Goal: Information Seeking & Learning: Learn about a topic

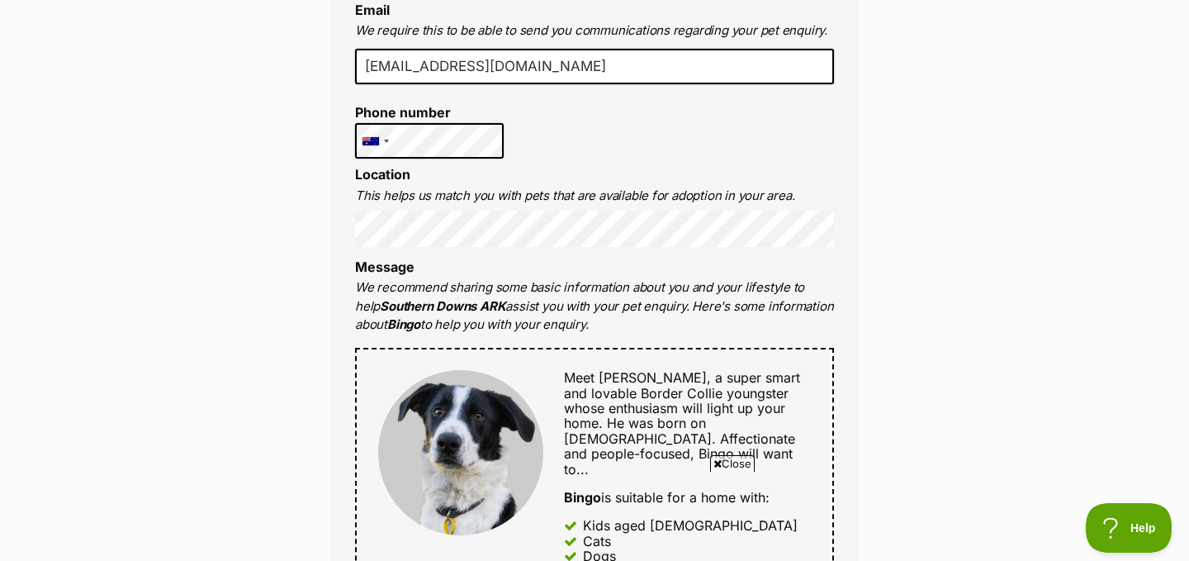
scroll to position [562, 0]
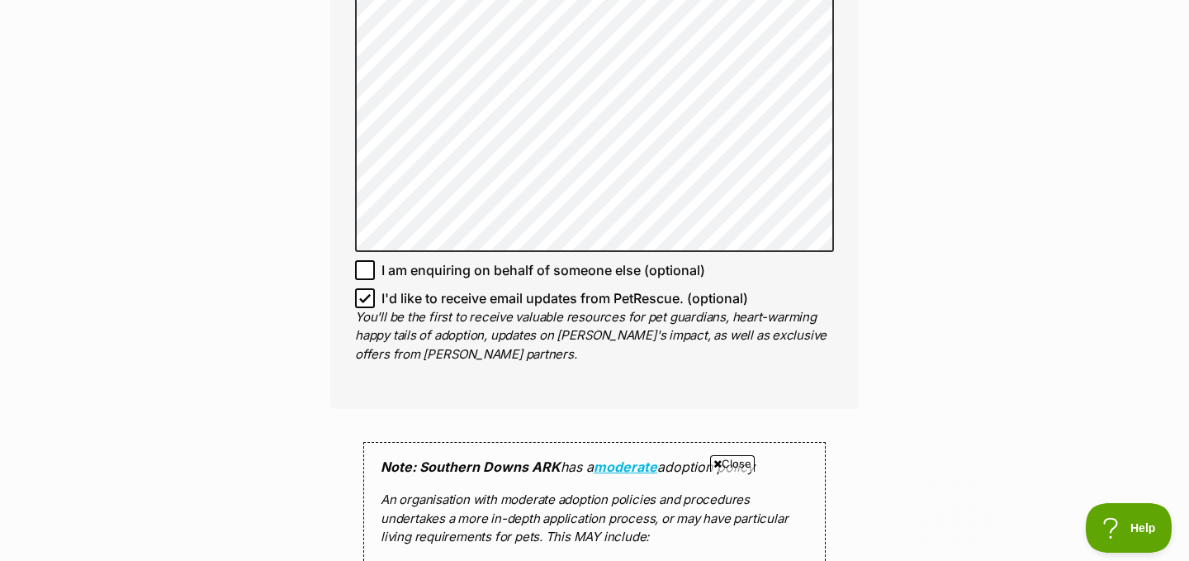
scroll to position [1388, 0]
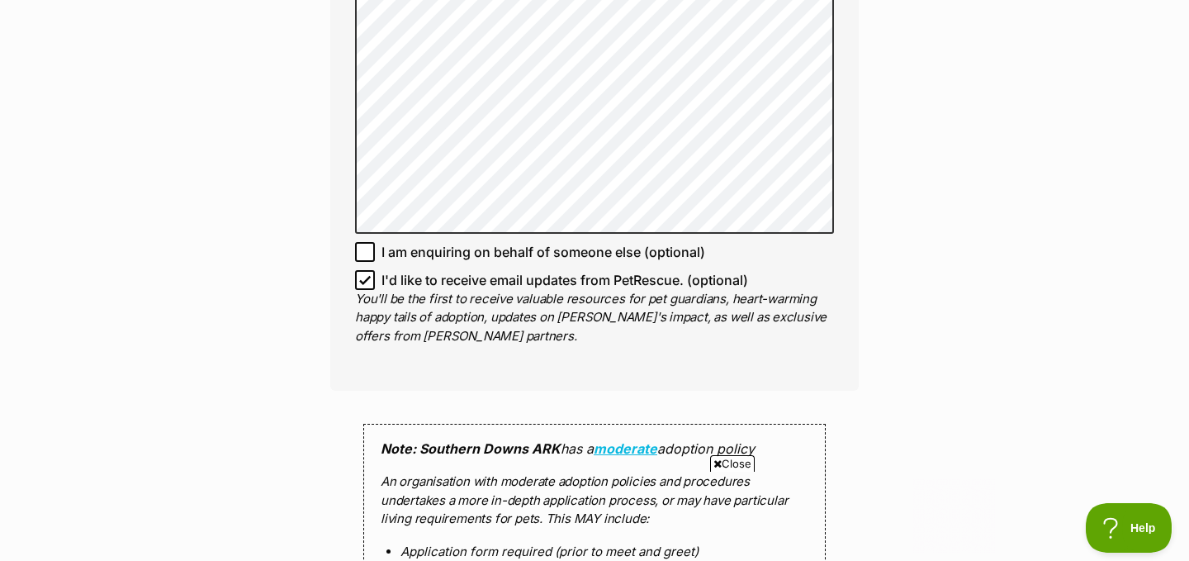
click at [362, 274] on icon at bounding box center [365, 280] width 12 height 12
click at [362, 270] on input "I'd like to receive email updates from PetRescue. (optional)" at bounding box center [365, 280] width 20 height 20
checkbox input "false"
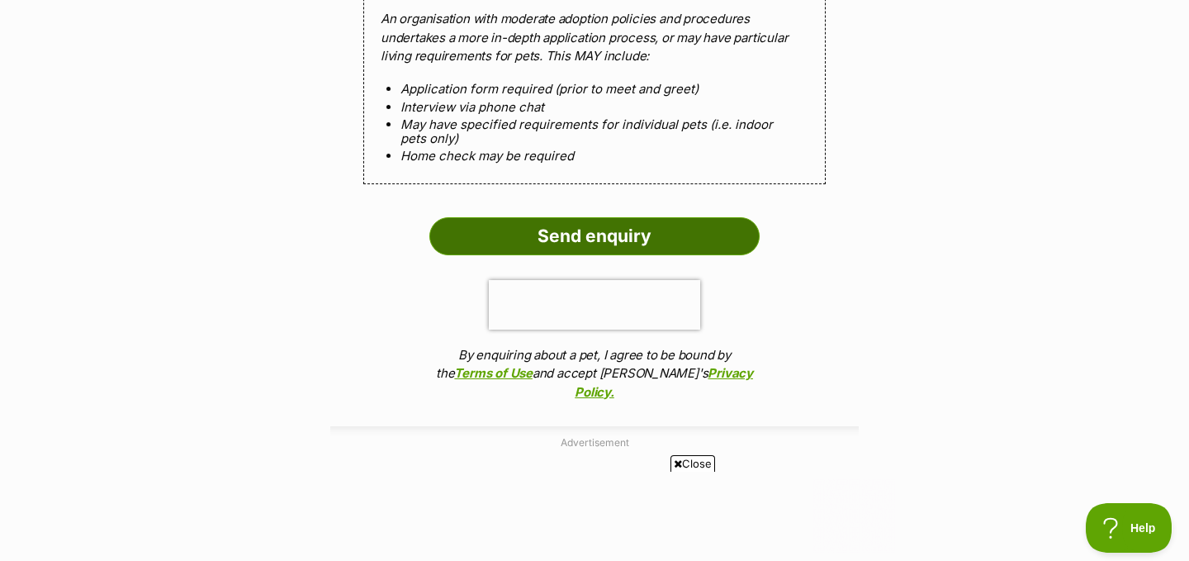
scroll to position [0, 0]
click at [549, 225] on input "Send enquiry" at bounding box center [595, 236] width 330 height 38
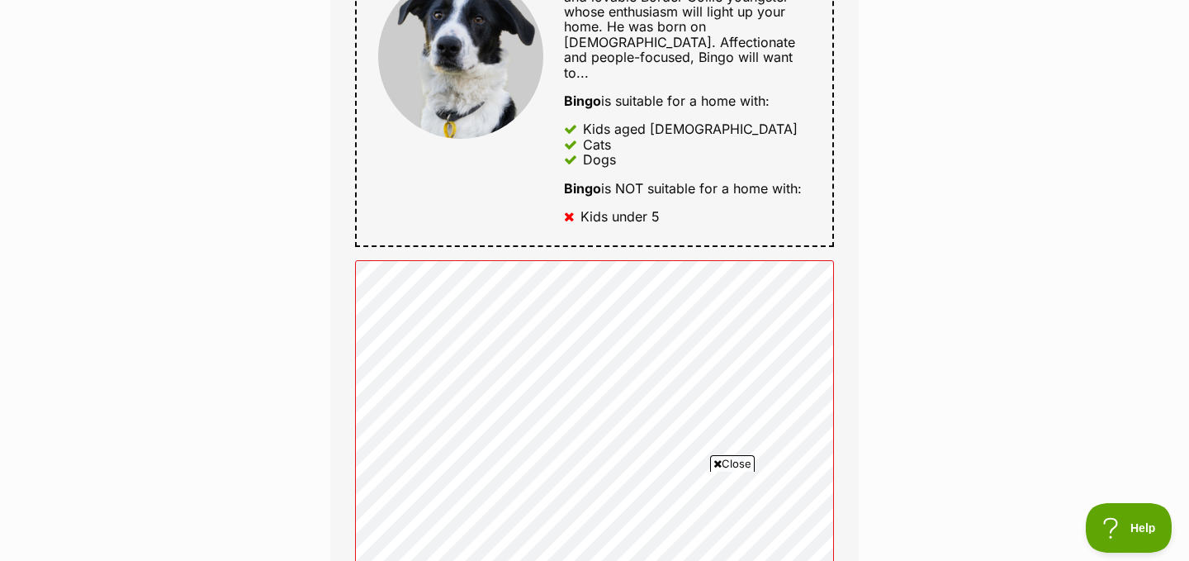
scroll to position [1057, 0]
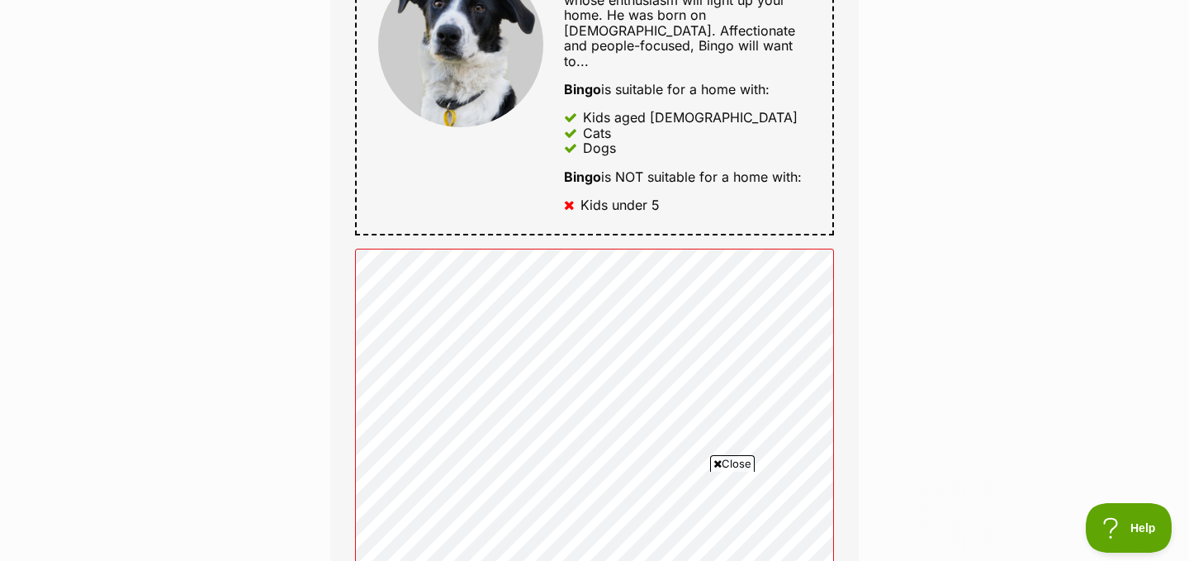
click at [842, 315] on div "Full name Bill Monaghan Email We require this to be able to send you communicat…" at bounding box center [594, 170] width 529 height 1341
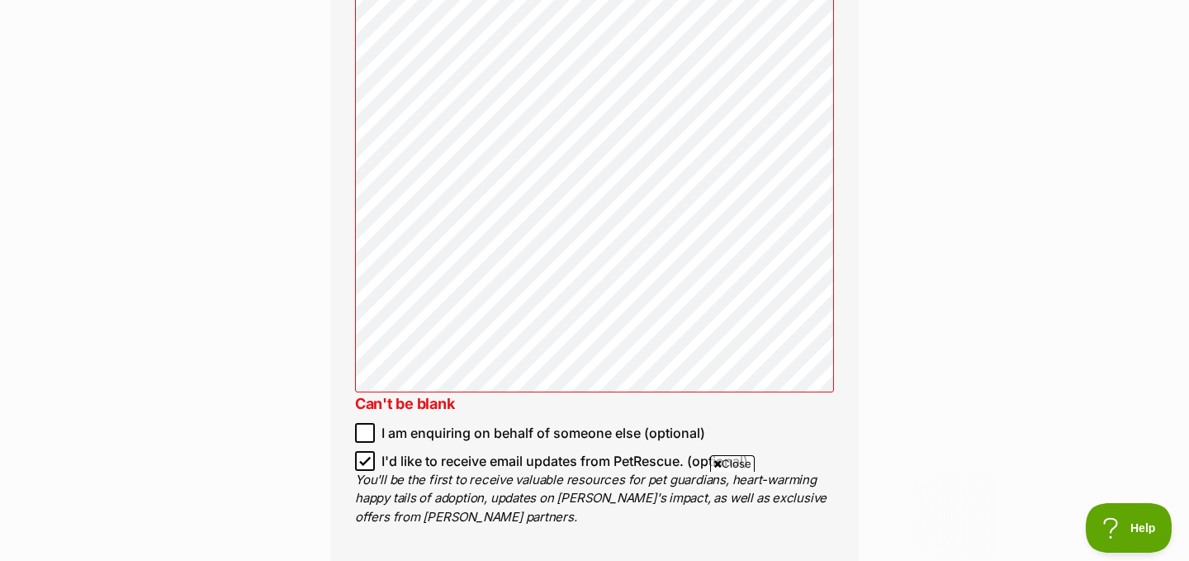
scroll to position [1322, 0]
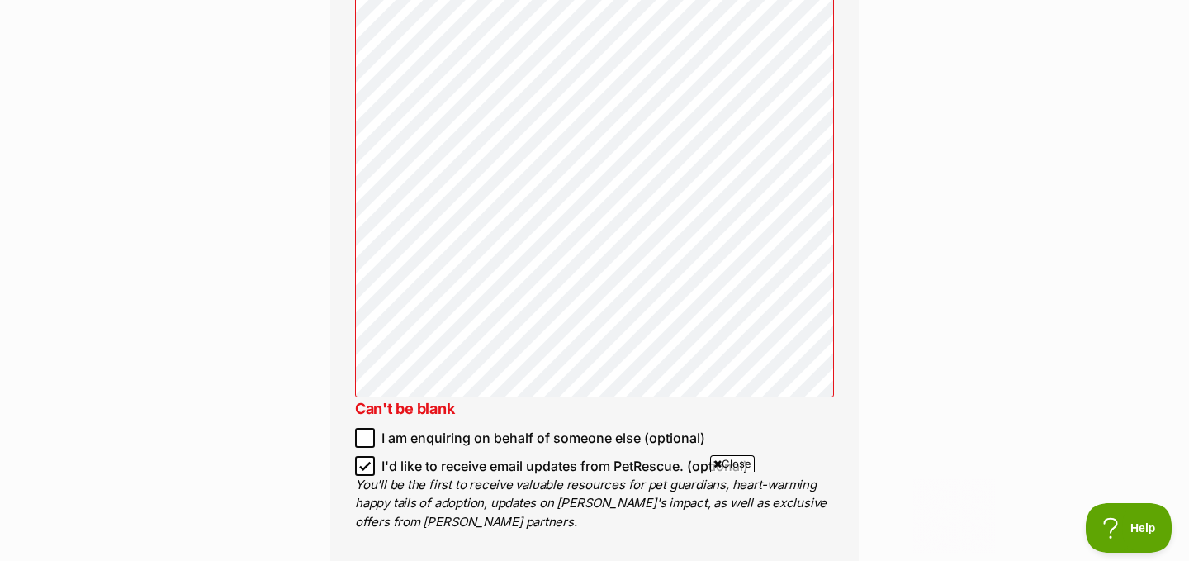
click at [363, 463] on icon at bounding box center [365, 466] width 10 height 7
click at [363, 456] on input "I'd like to receive email updates from PetRescue. (optional)" at bounding box center [365, 466] width 20 height 20
checkbox input "false"
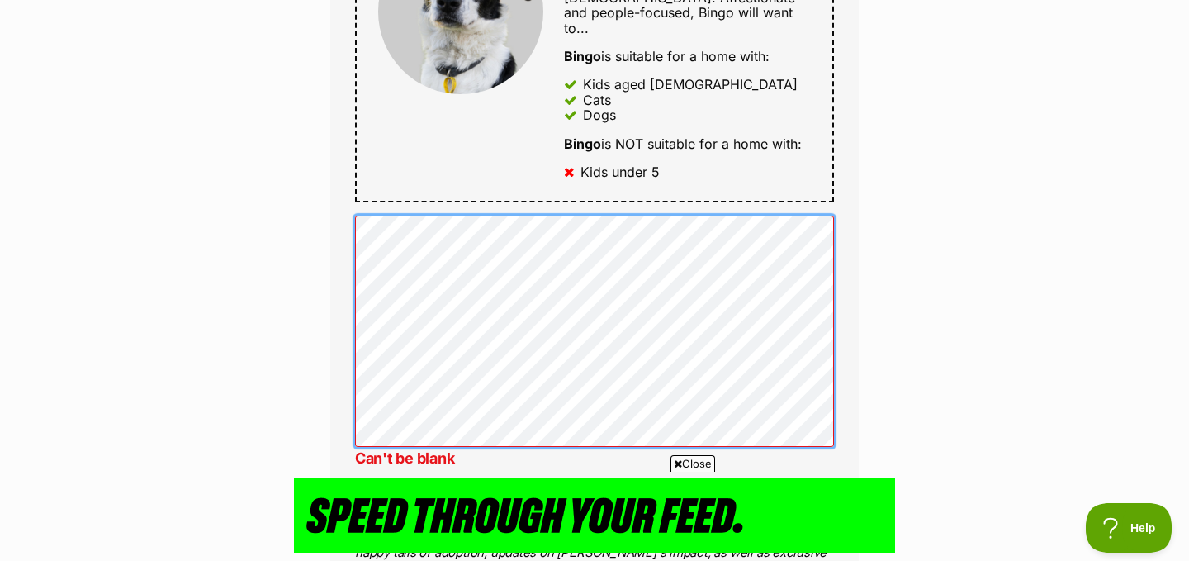
scroll to position [0, 0]
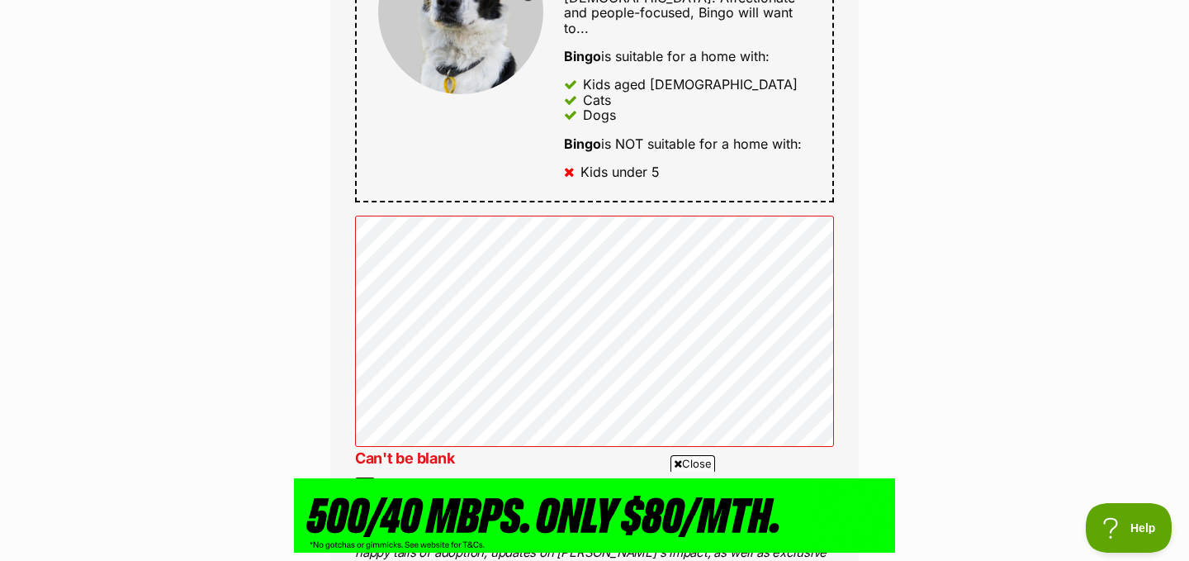
click at [260, 477] on div "Enquire about Bingo Want to increase your chances of a successful enquiry? Upda…" at bounding box center [594, 219] width 1189 height 2318
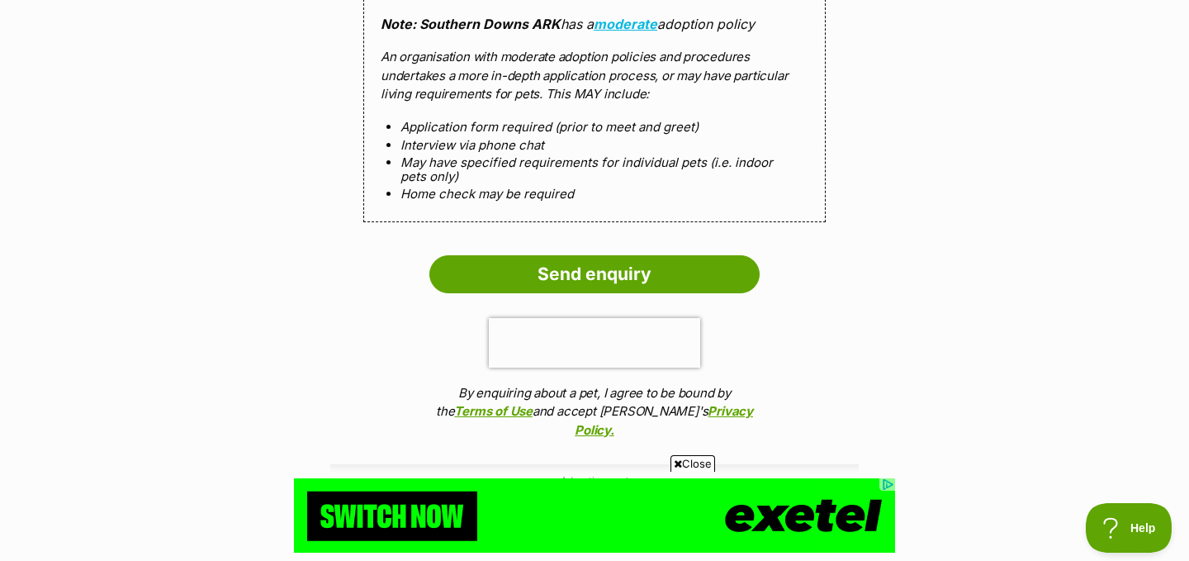
scroll to position [1751, 0]
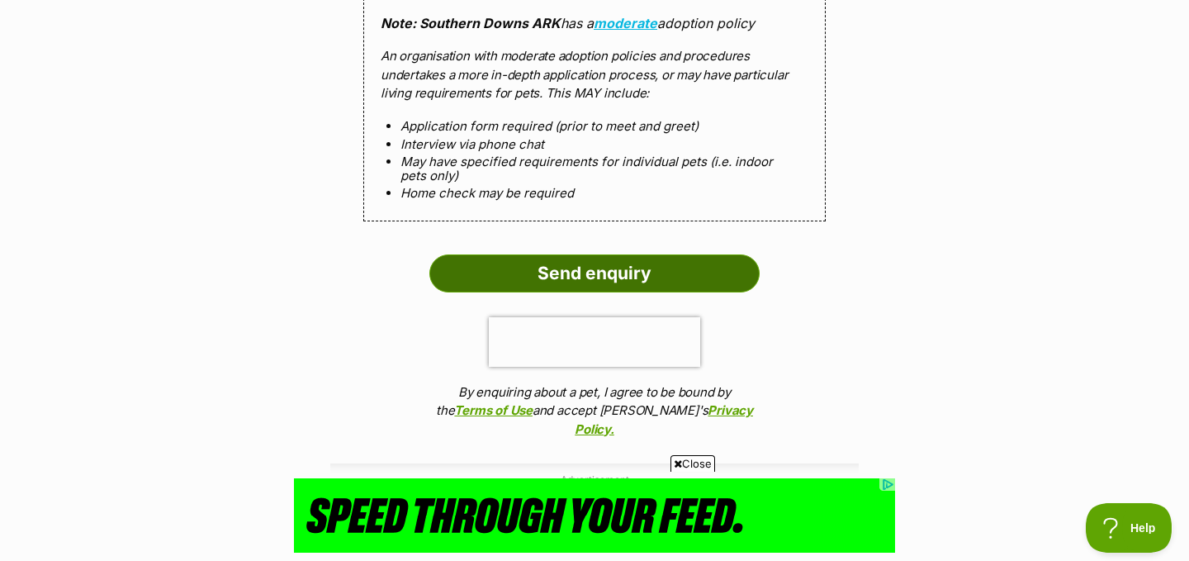
click at [570, 256] on input "Send enquiry" at bounding box center [595, 273] width 330 height 38
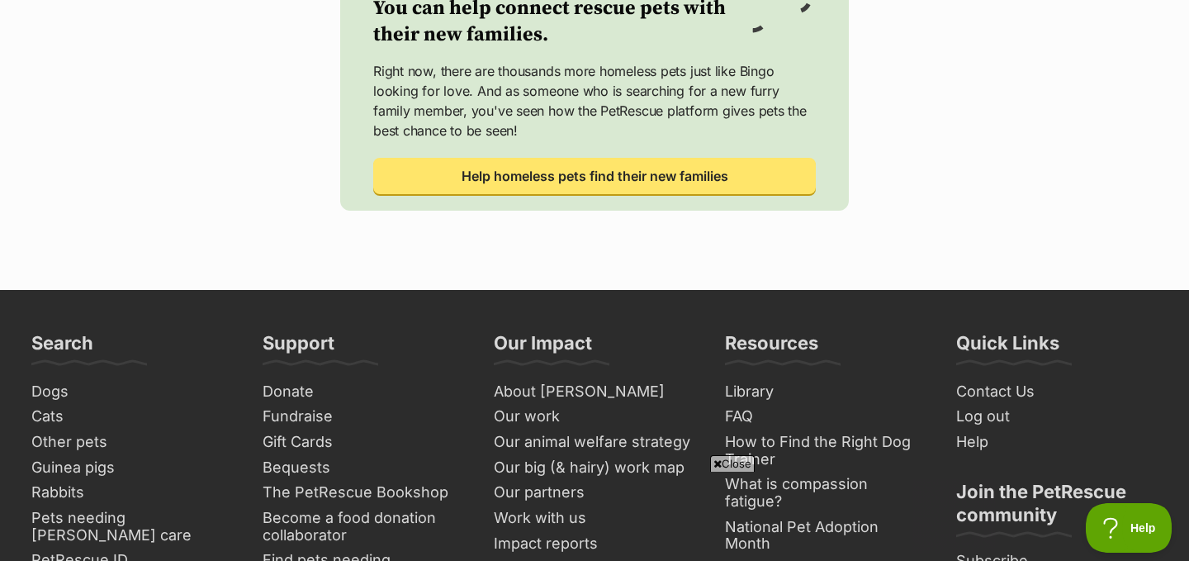
scroll to position [793, 0]
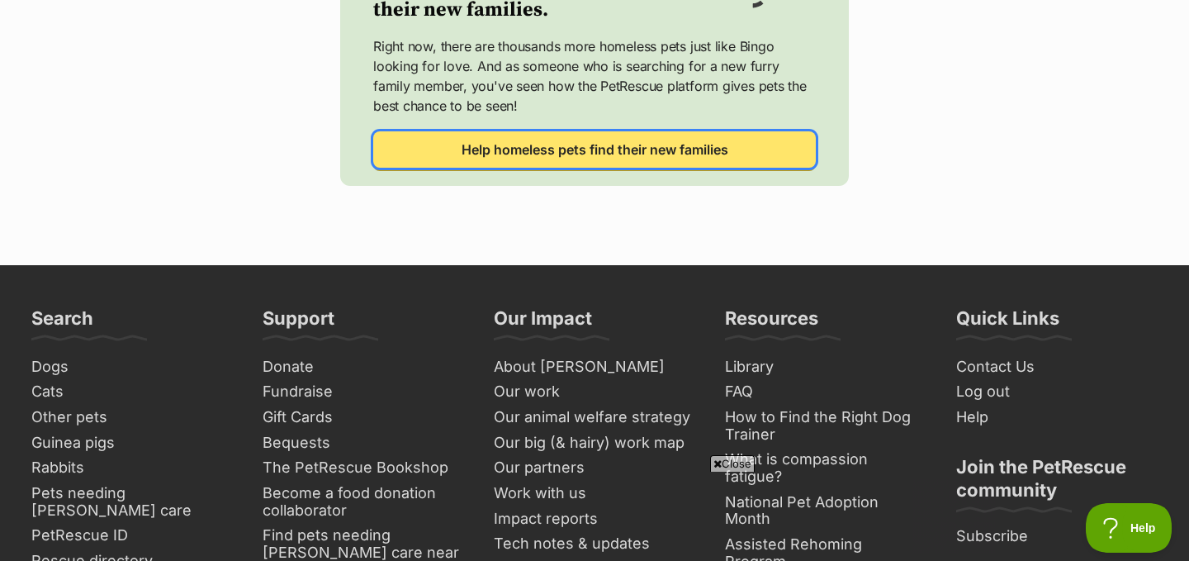
click at [444, 157] on link "Help homeless pets find their new families" at bounding box center [594, 149] width 443 height 36
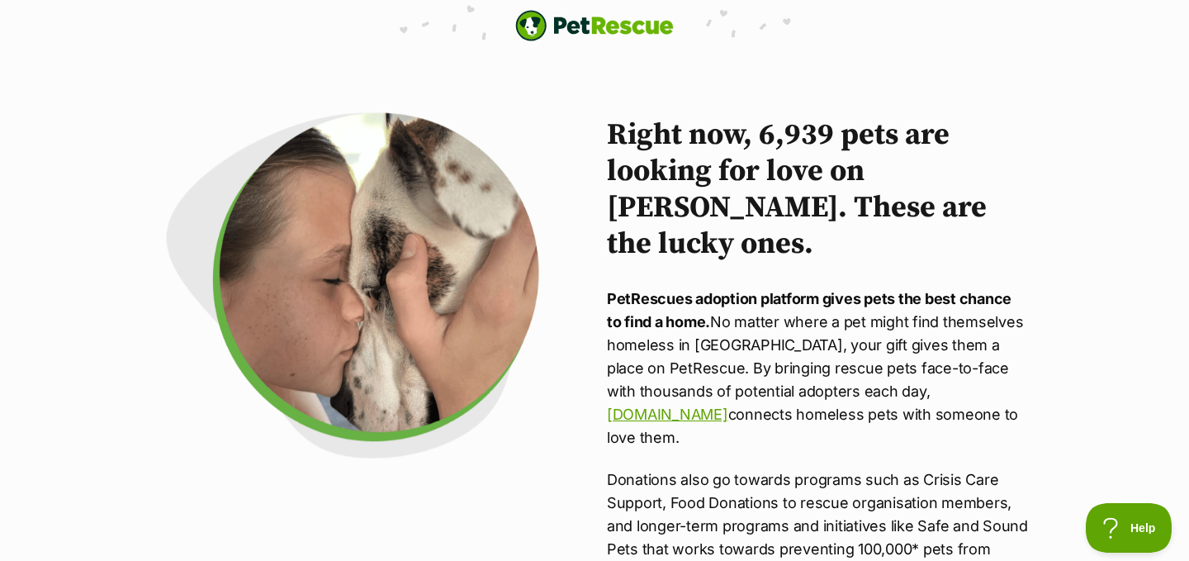
click at [605, 26] on img "PetRescue" at bounding box center [594, 25] width 159 height 31
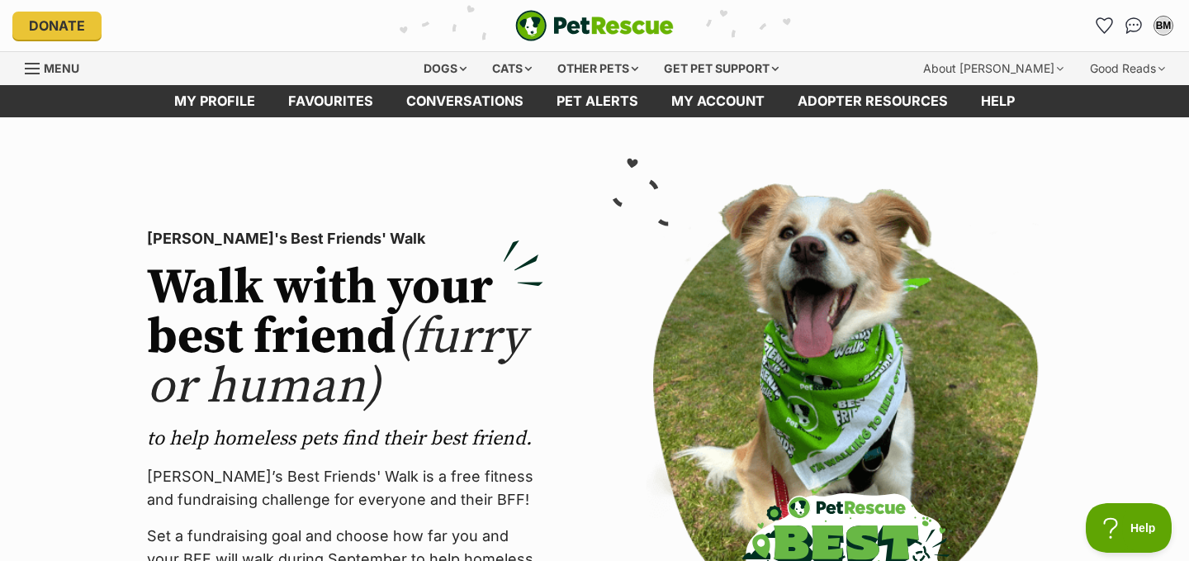
click at [24, 350] on section "PetRescue's Best Friends' Walk Walk with your best friend (furry or human) to h…" at bounding box center [594, 440] width 1189 height 646
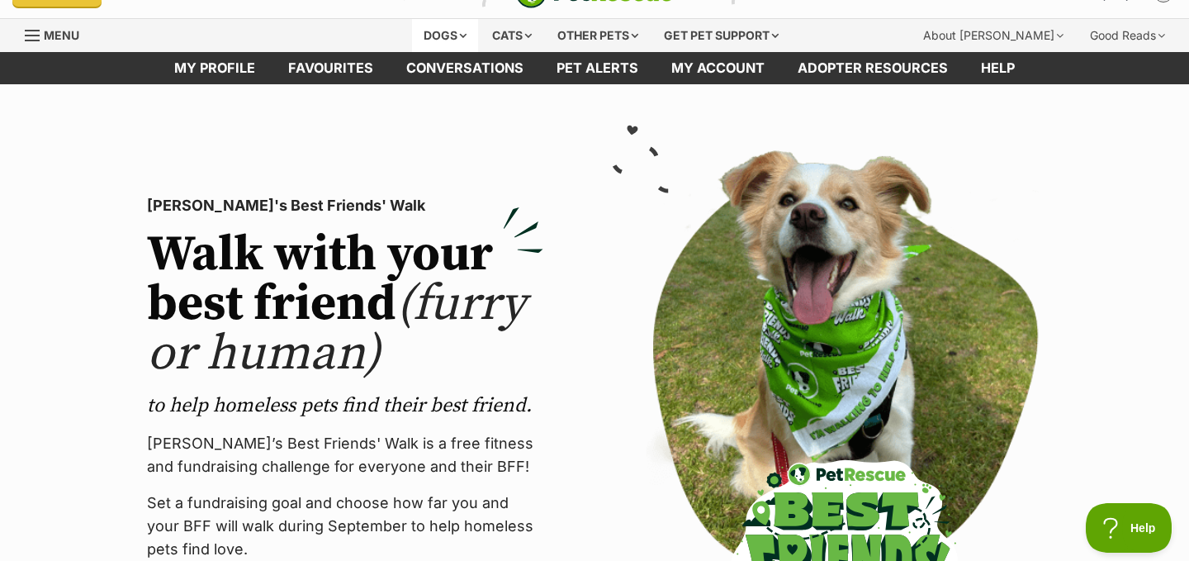
click at [446, 33] on div "Dogs" at bounding box center [445, 35] width 66 height 33
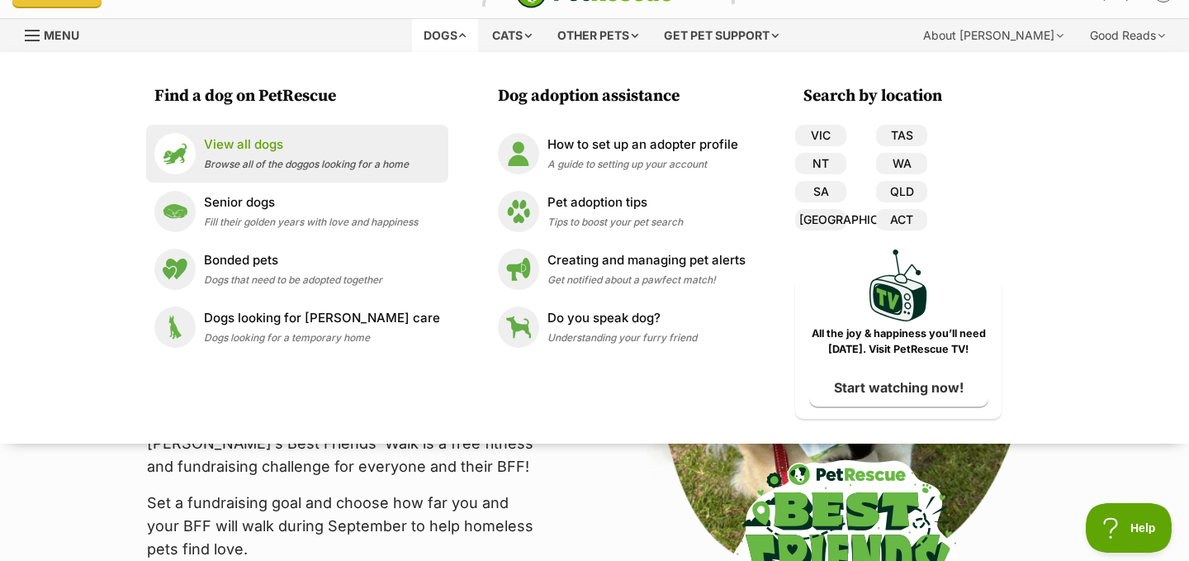
click at [282, 151] on p "View all dogs" at bounding box center [306, 144] width 205 height 19
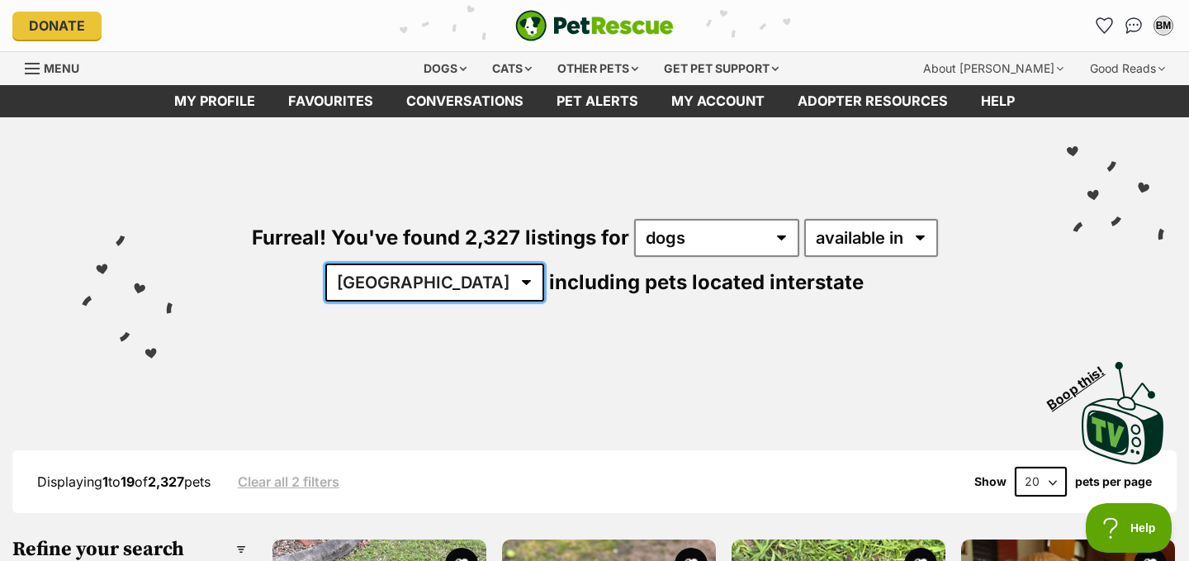
click at [544, 263] on select "[GEOGRAPHIC_DATA] [GEOGRAPHIC_DATA] [GEOGRAPHIC_DATA] [GEOGRAPHIC_DATA] [GEOGRA…" at bounding box center [434, 282] width 219 height 38
select select "WA"
click at [544, 263] on select "Australia ACT NSW NT QLD SA TAS VIC WA" at bounding box center [434, 282] width 219 height 38
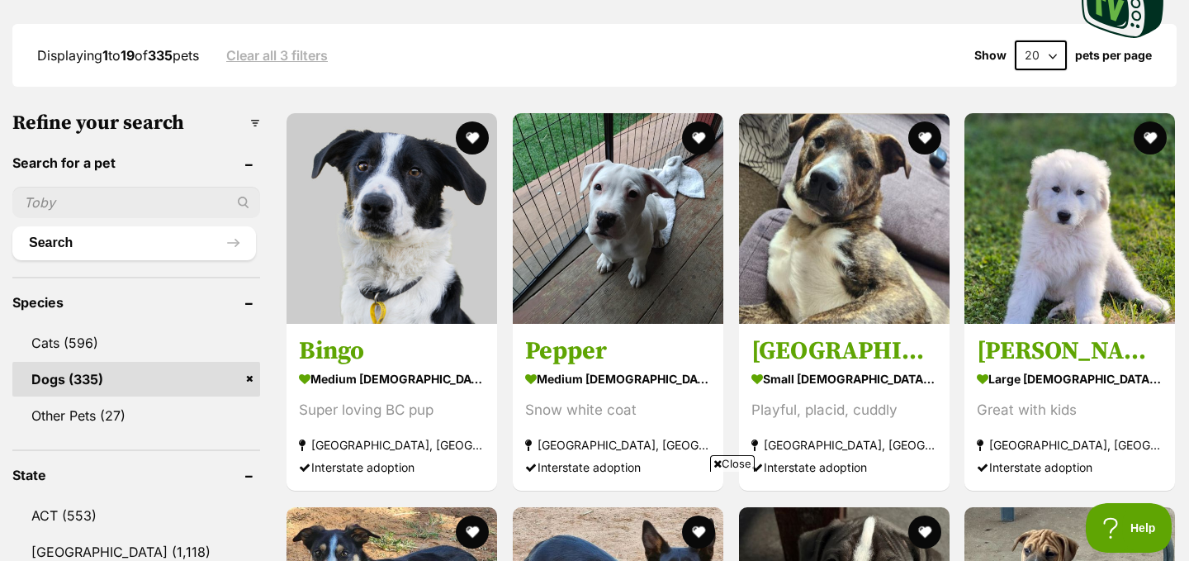
scroll to position [430, 0]
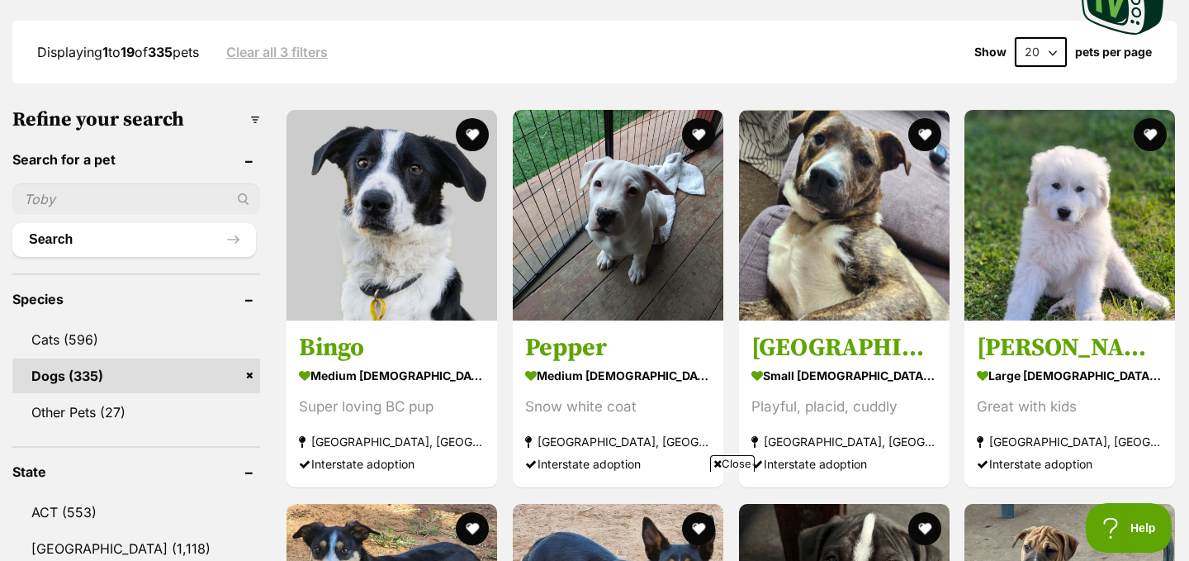
click at [102, 202] on input "text" at bounding box center [136, 198] width 248 height 31
type input "Border Collie"
click at [147, 242] on button "Search" at bounding box center [134, 239] width 244 height 33
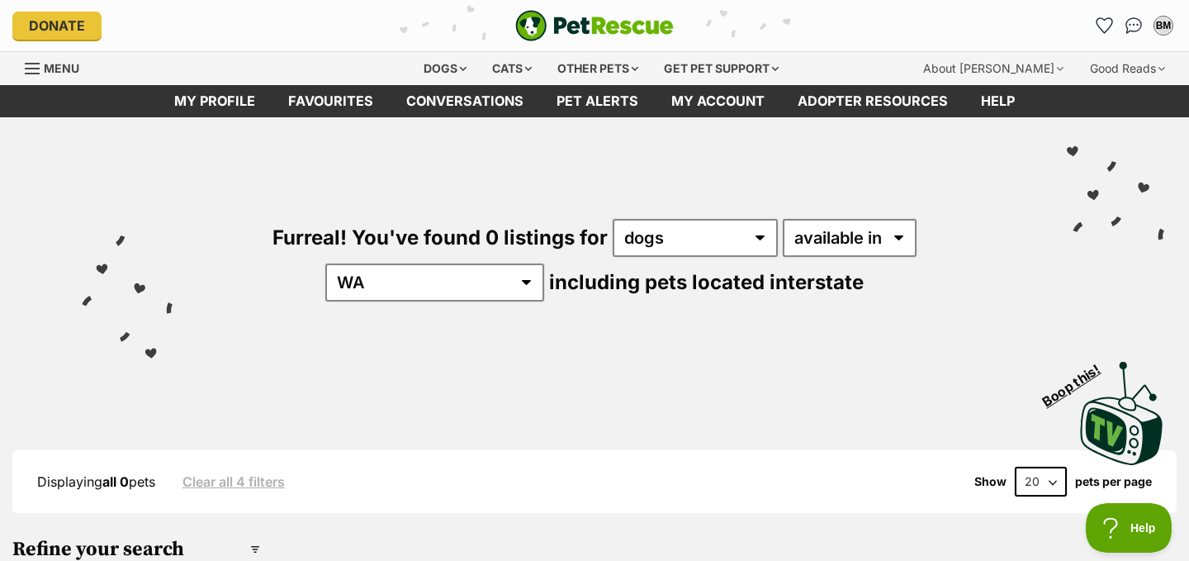
click at [371, 400] on div "Visit PetRescue TV (external site) Boop this!" at bounding box center [595, 407] width 1140 height 121
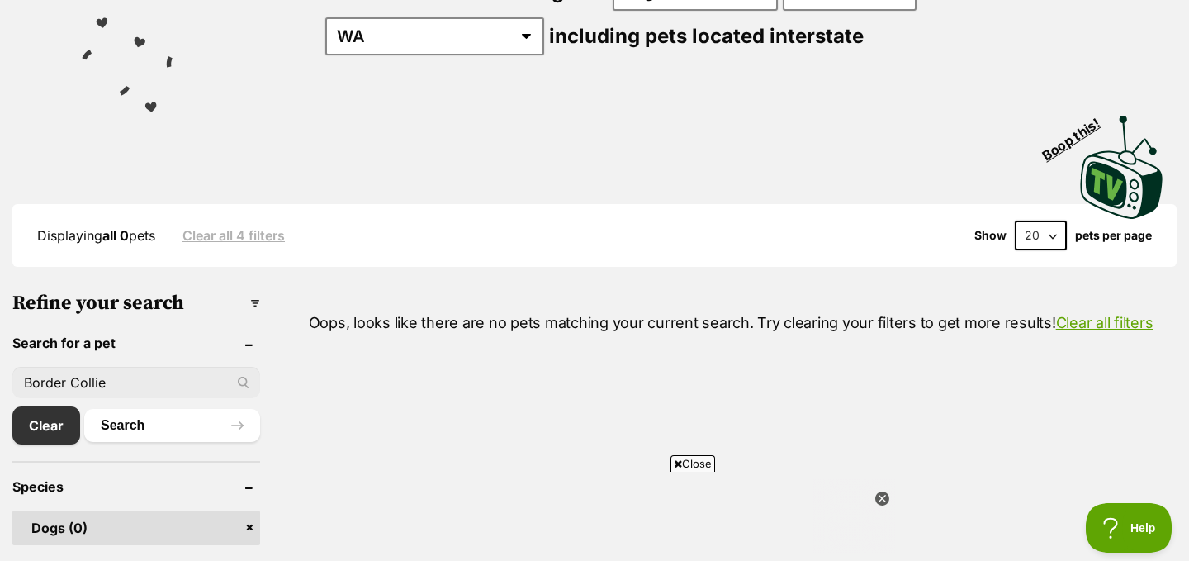
scroll to position [264, 0]
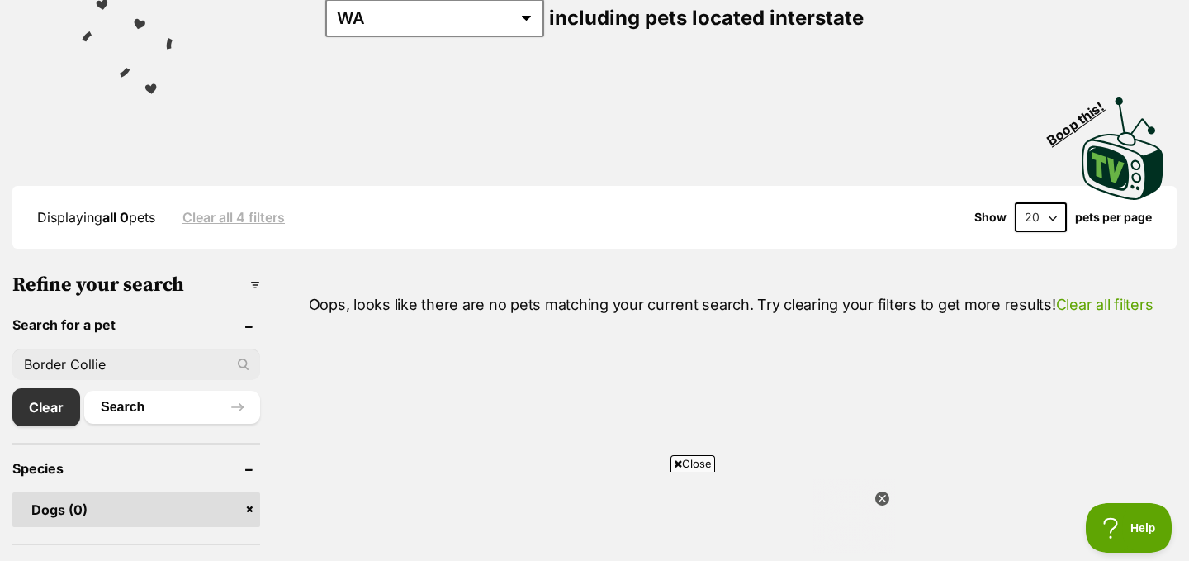
drag, startPoint x: 150, startPoint y: 360, endPoint x: 17, endPoint y: 358, distance: 132.2
click at [17, 358] on input "Border Collie" at bounding box center [136, 364] width 248 height 31
click at [36, 413] on link "Clear" at bounding box center [50, 407] width 76 height 38
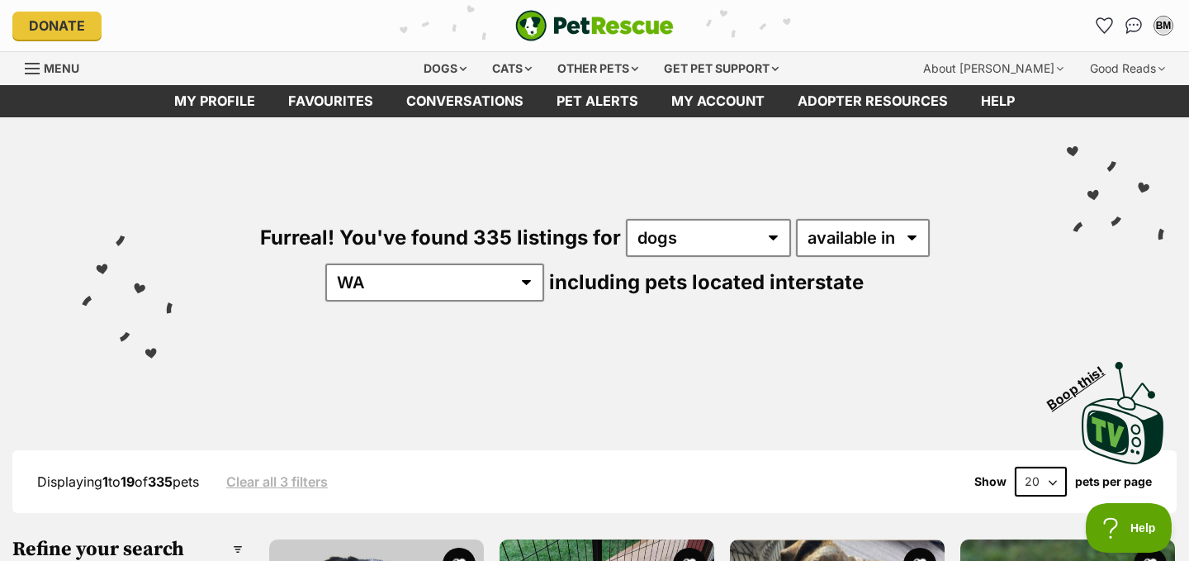
click at [444, 459] on div "Displaying 1 to 19 of 335 pets Clear all 3 filters Show 20 40 60 pets per page" at bounding box center [594, 481] width 1165 height 63
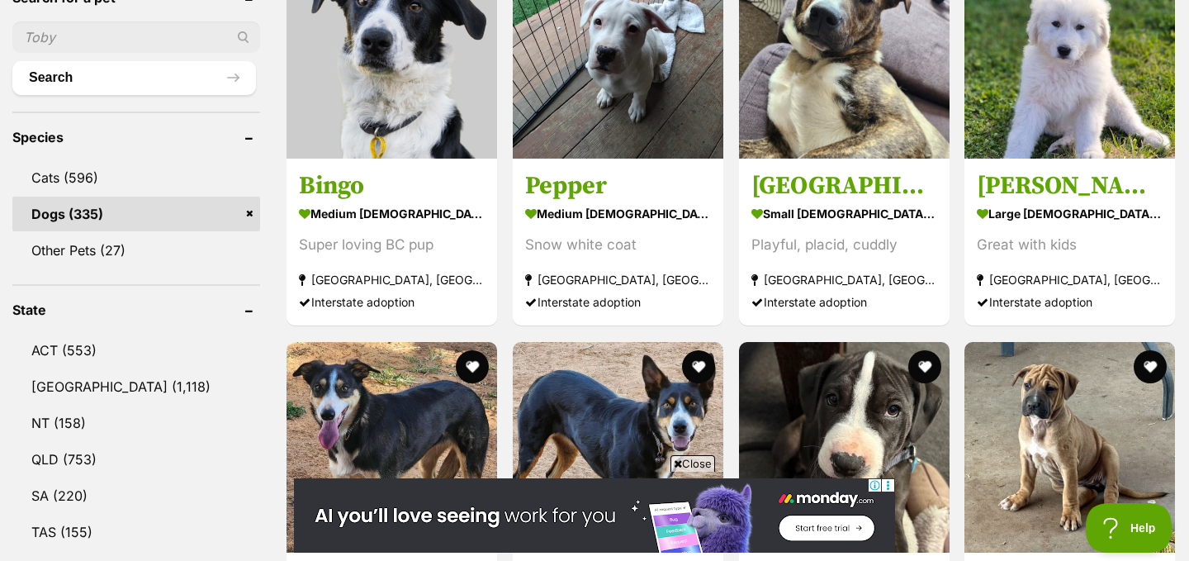
scroll to position [595, 0]
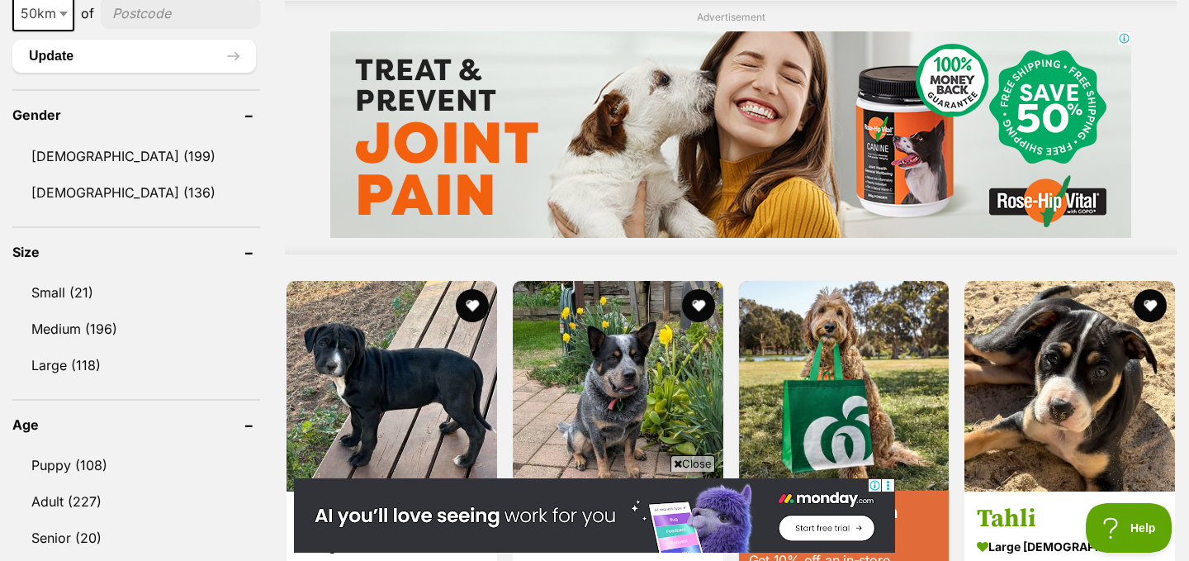
scroll to position [1355, 0]
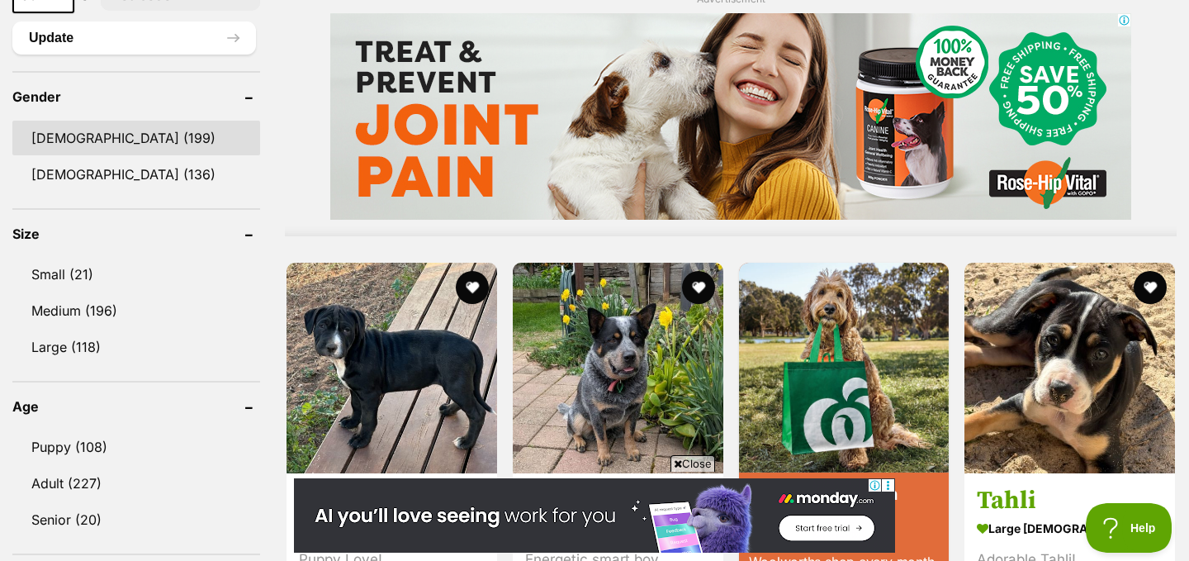
click at [47, 135] on link "Male (199)" at bounding box center [136, 138] width 248 height 35
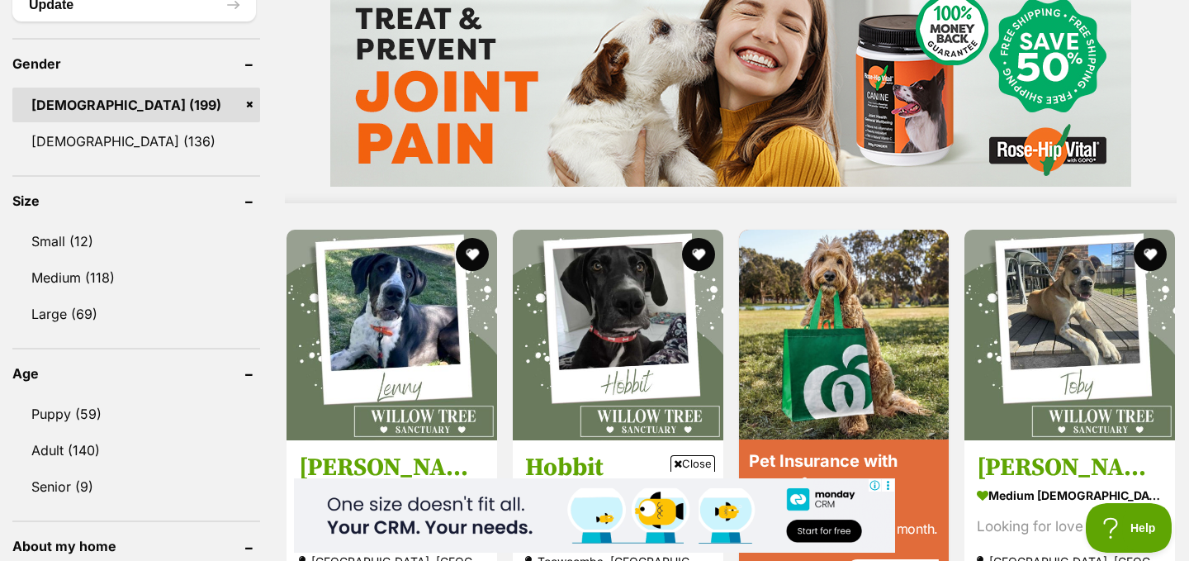
scroll to position [1421, 0]
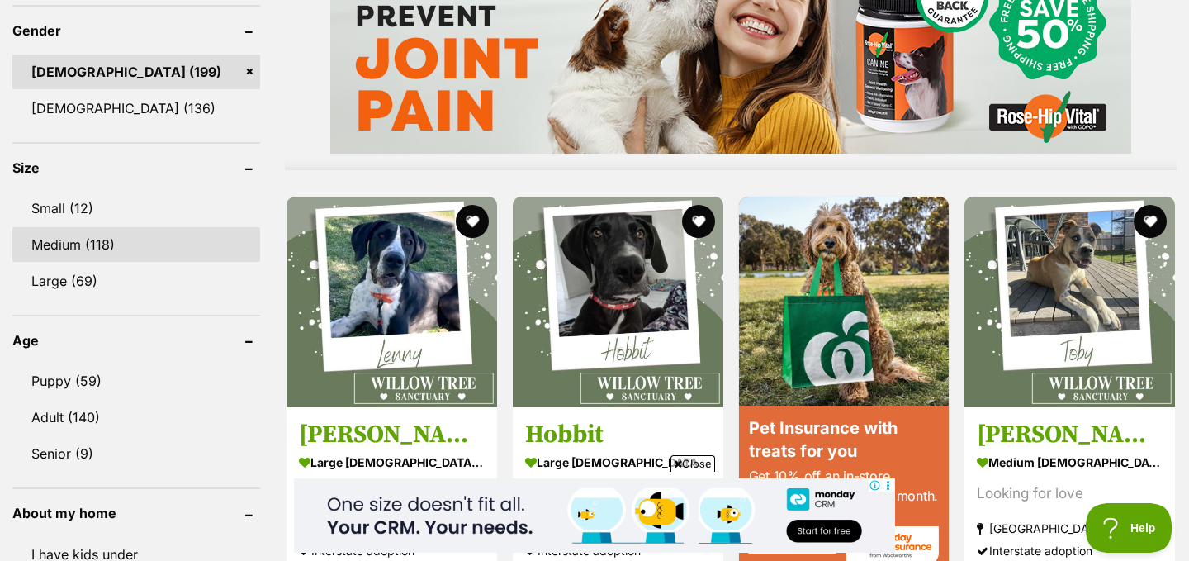
click at [57, 246] on link "Medium (118)" at bounding box center [136, 244] width 248 height 35
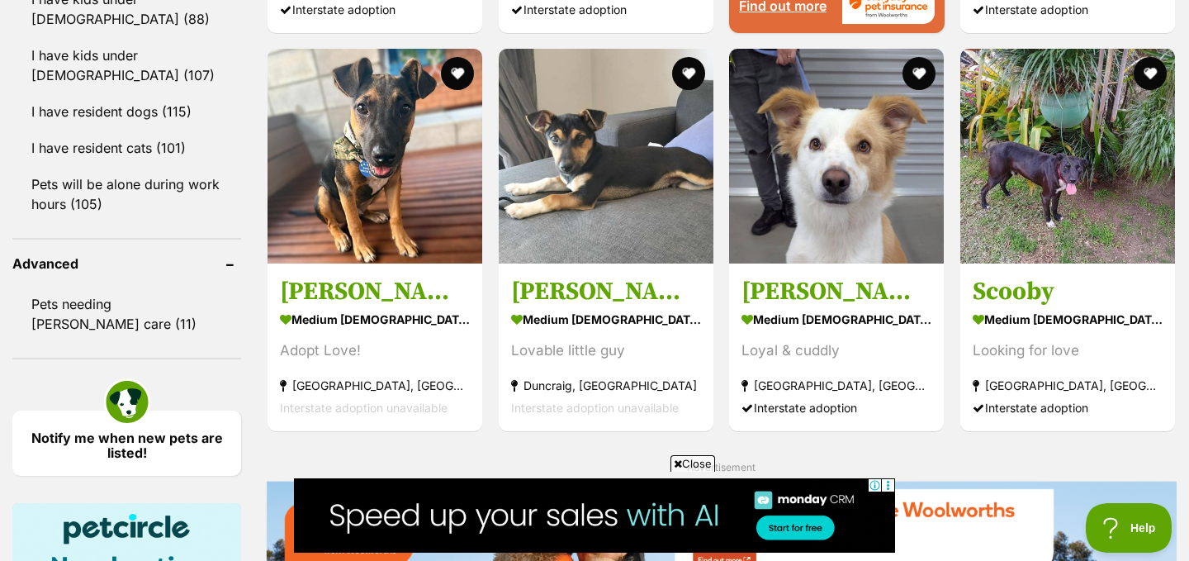
scroll to position [2015, 0]
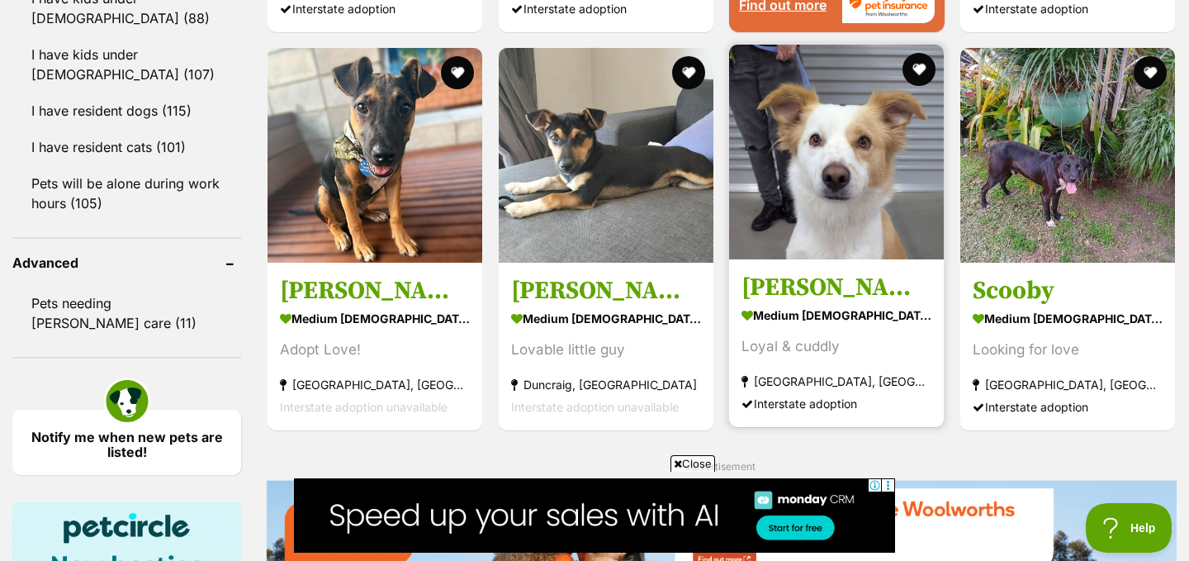
click at [857, 303] on strong "medium [DEMOGRAPHIC_DATA] Dog" at bounding box center [837, 315] width 190 height 24
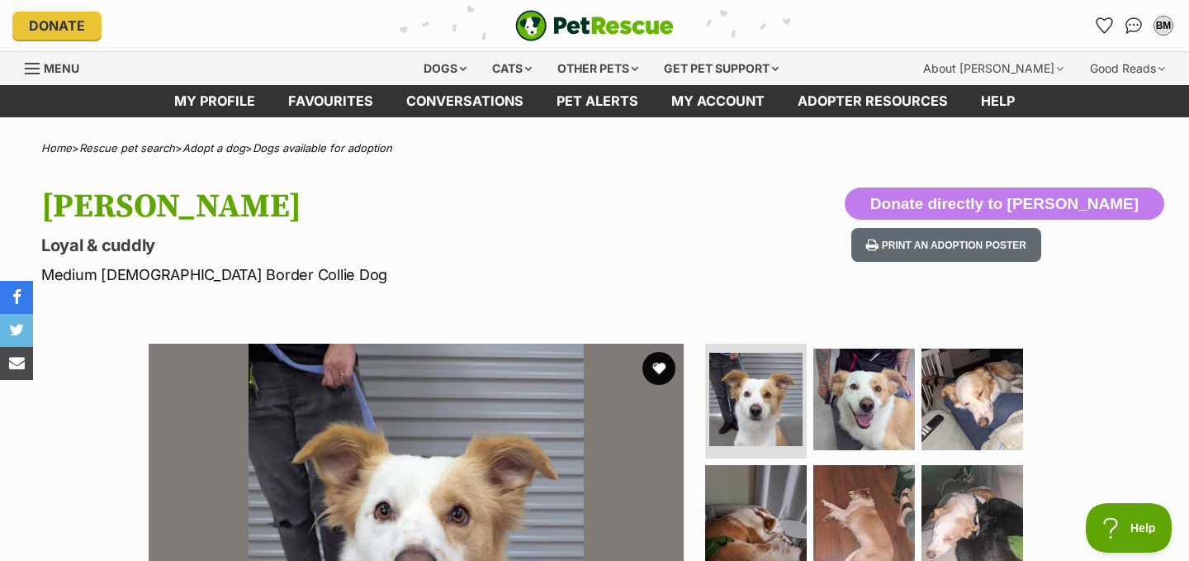
click at [644, 245] on p "Loyal & cuddly" at bounding box center [383, 245] width 684 height 23
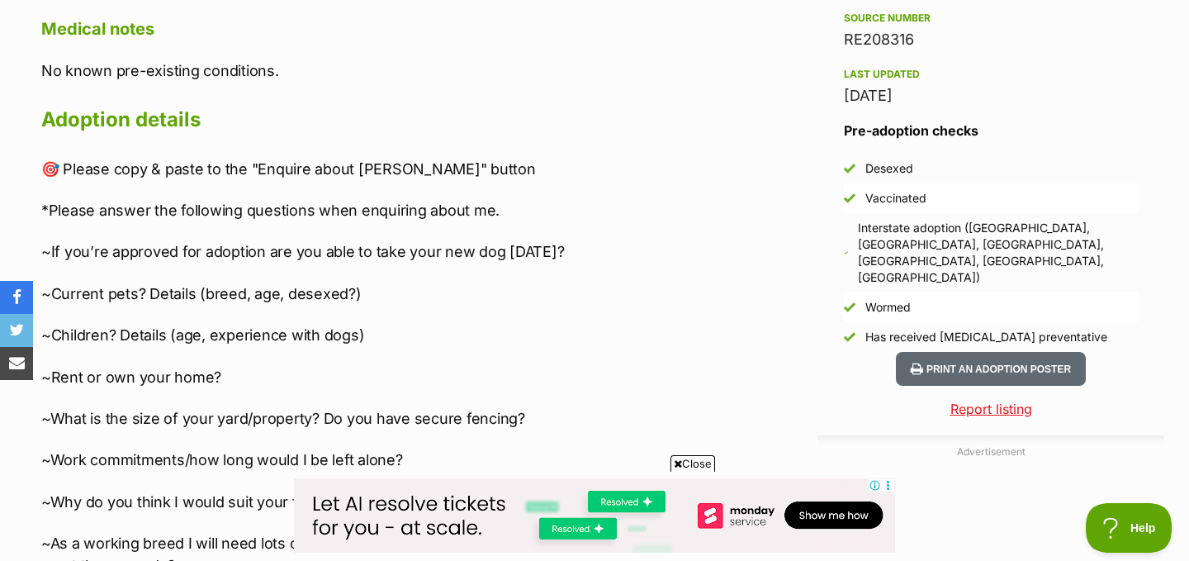
scroll to position [1487, 0]
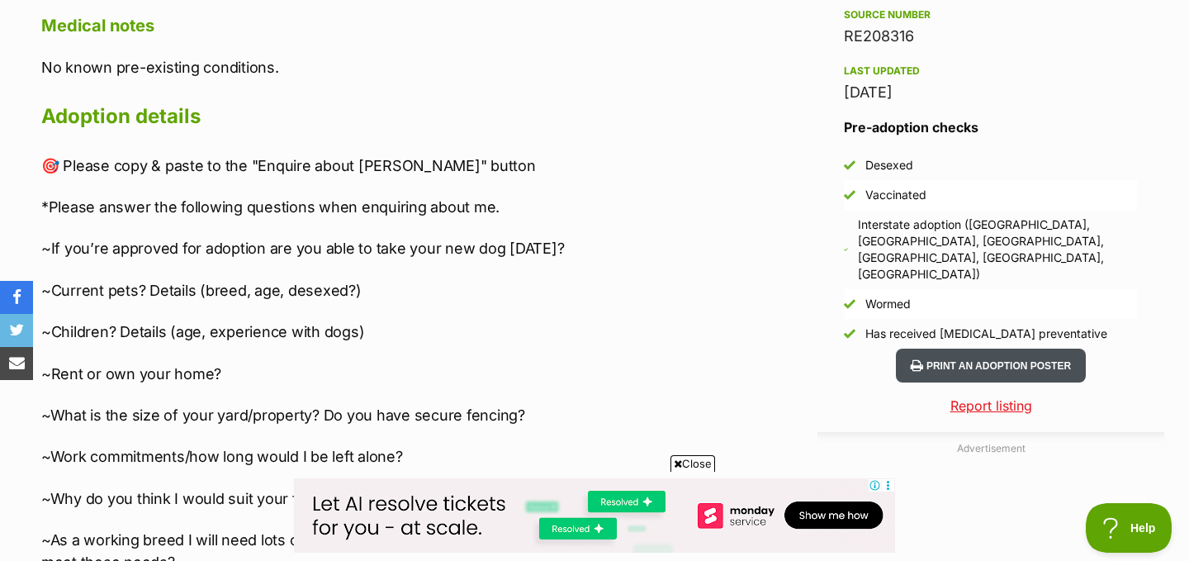
click at [944, 349] on button "Print an adoption poster" at bounding box center [991, 366] width 190 height 34
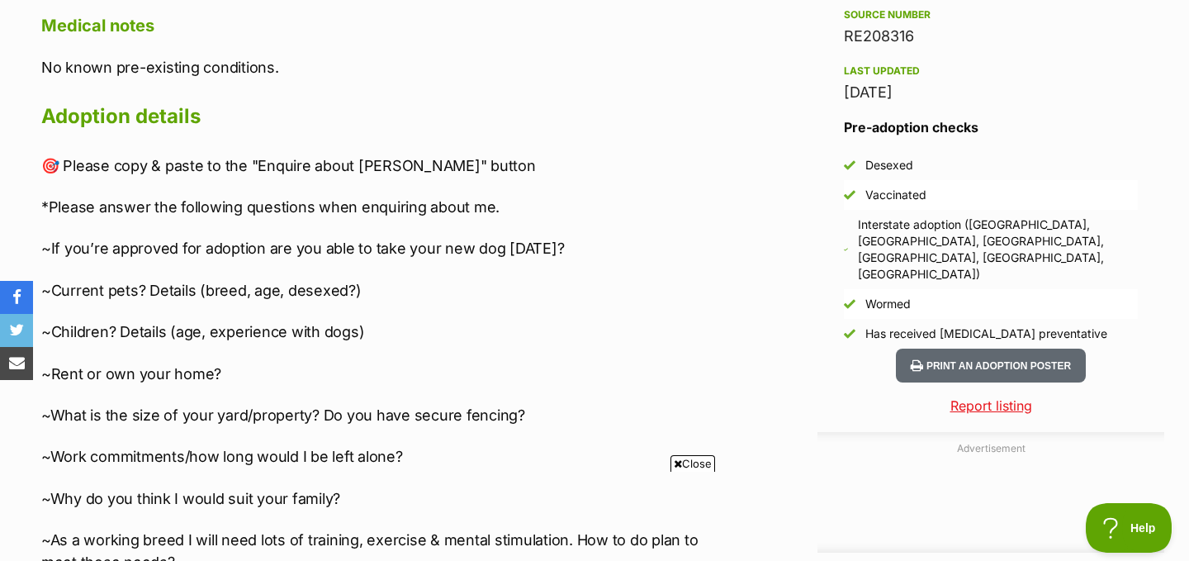
scroll to position [0, 0]
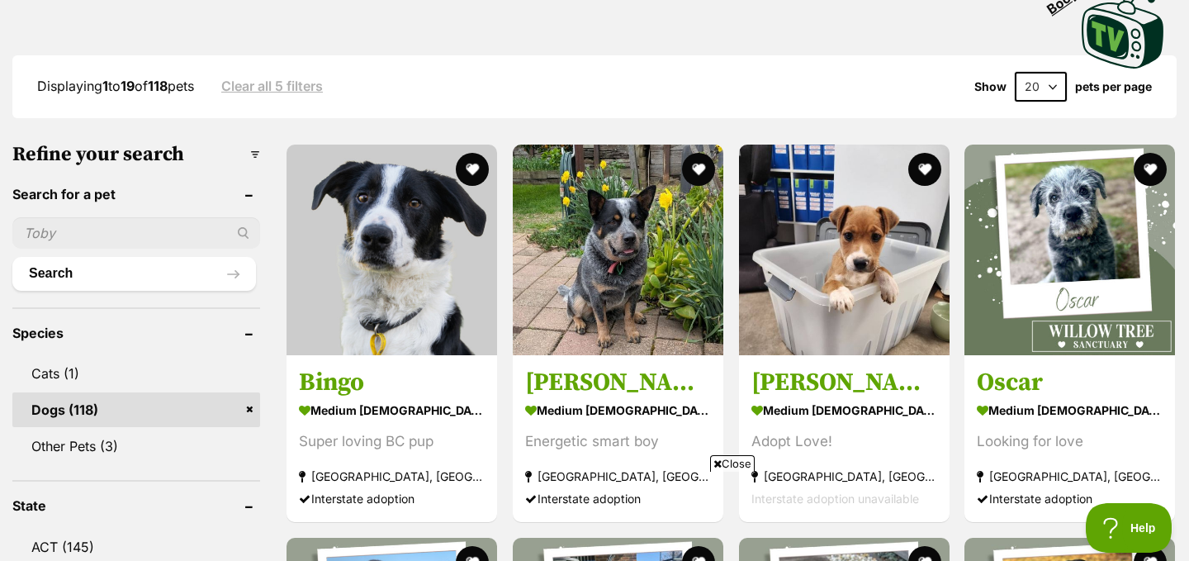
scroll to position [434, 0]
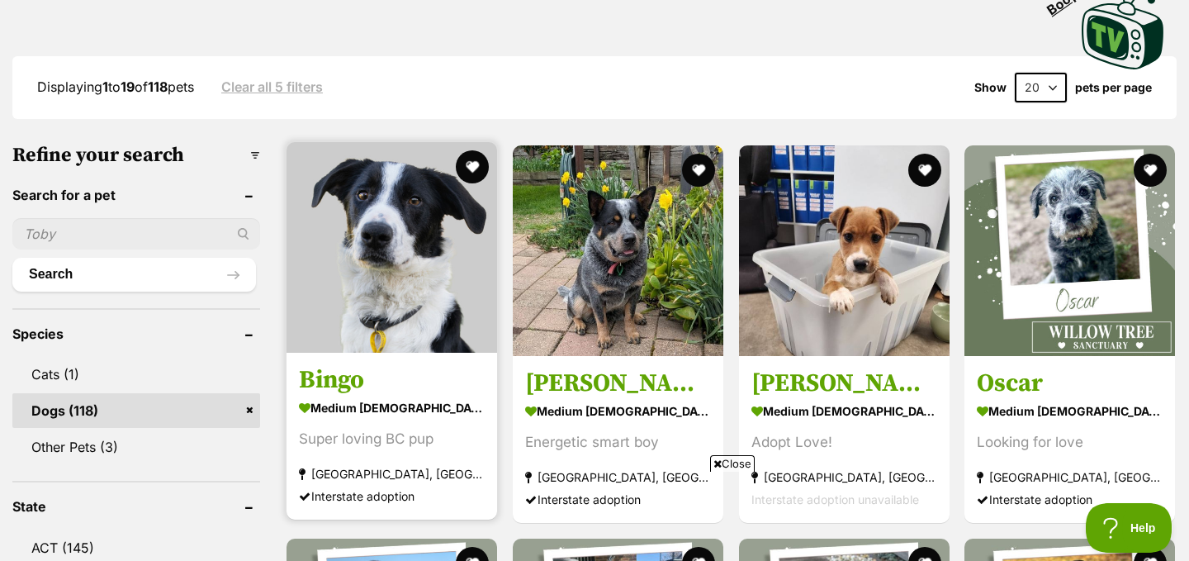
click at [387, 289] on img at bounding box center [392, 247] width 211 height 211
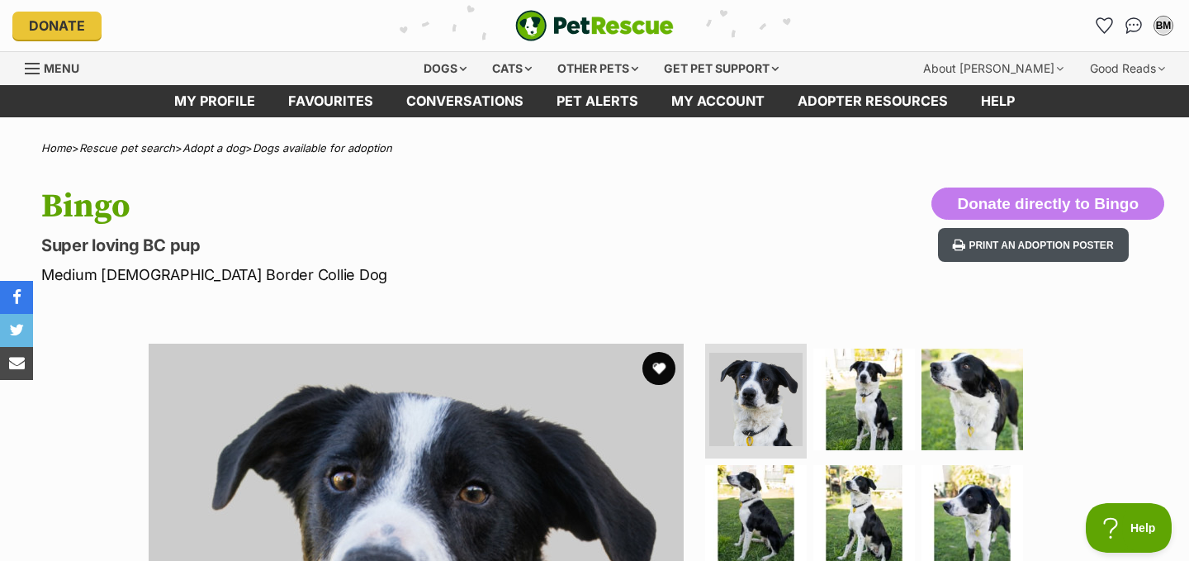
click at [1033, 244] on button "Print an adoption poster" at bounding box center [1033, 245] width 190 height 34
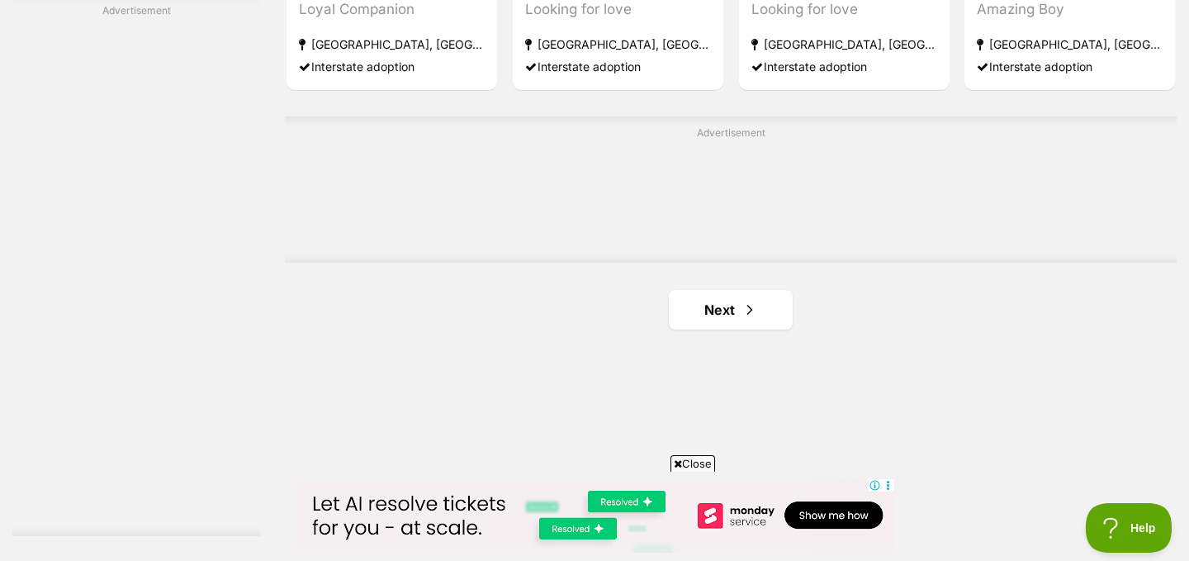
scroll to position [2912, 0]
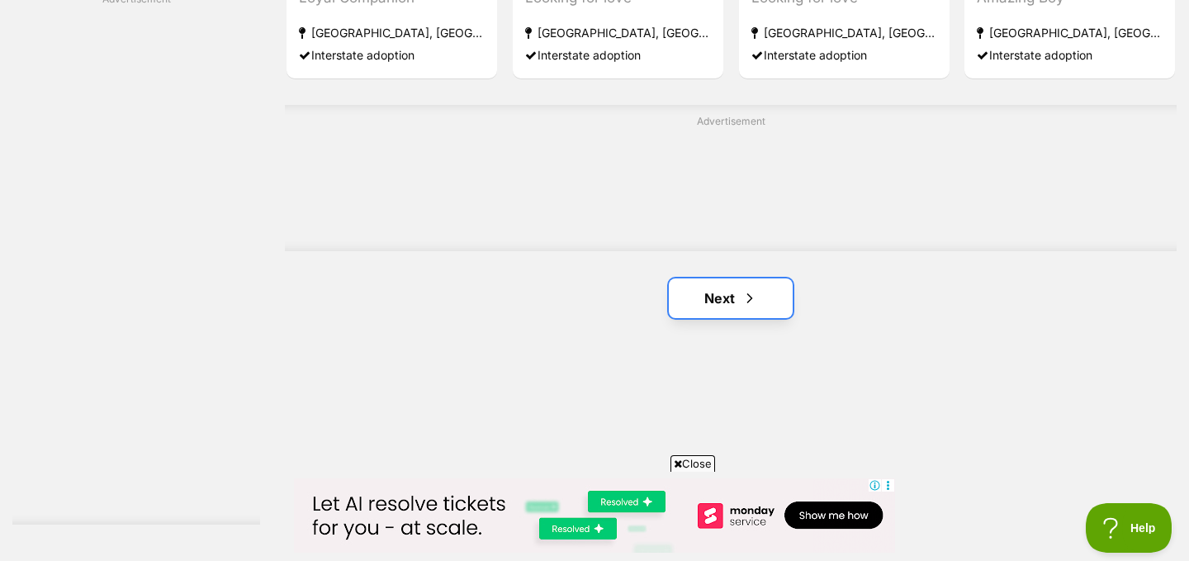
click at [732, 278] on link "Next" at bounding box center [731, 298] width 124 height 40
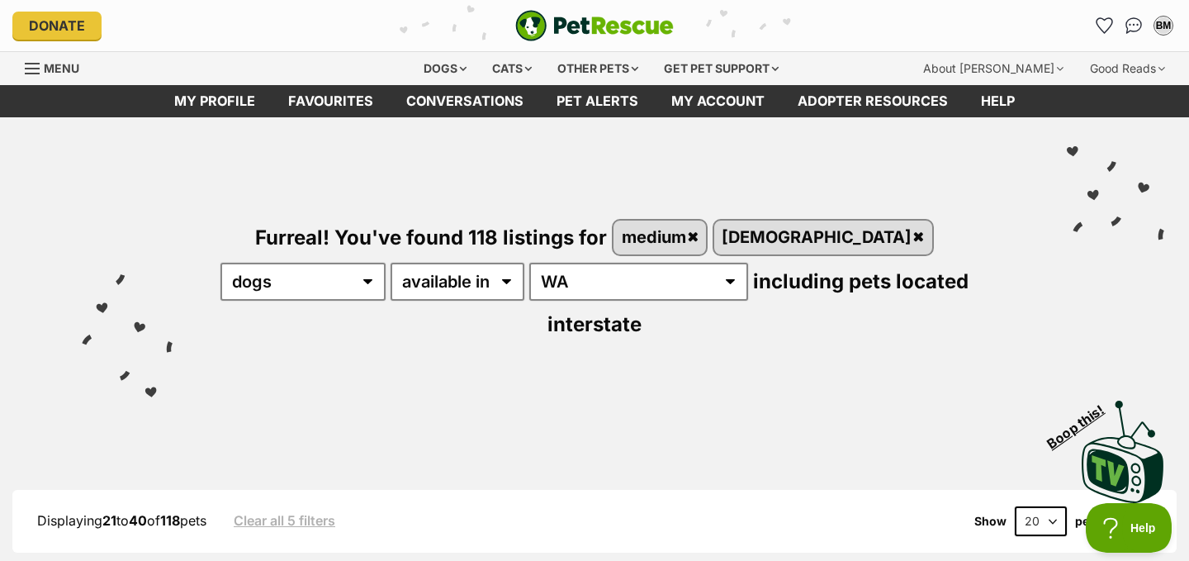
click at [756, 506] on div "Displaying 21 to 40 of 118 pets Clear all 5 filters Show 20 40 60 pets per page" at bounding box center [594, 521] width 1165 height 30
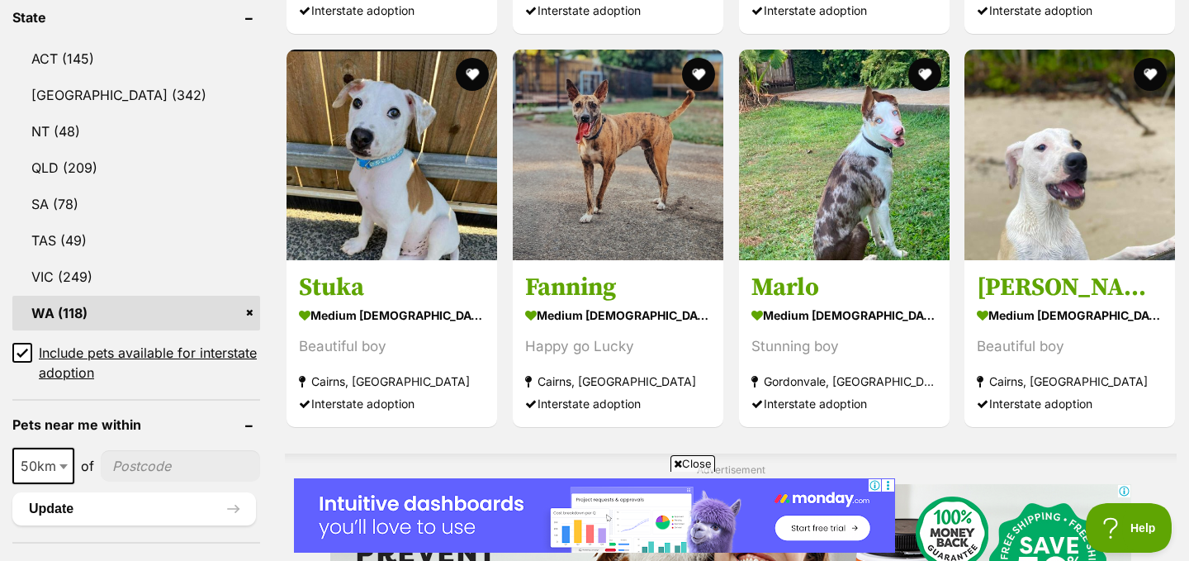
scroll to position [925, 0]
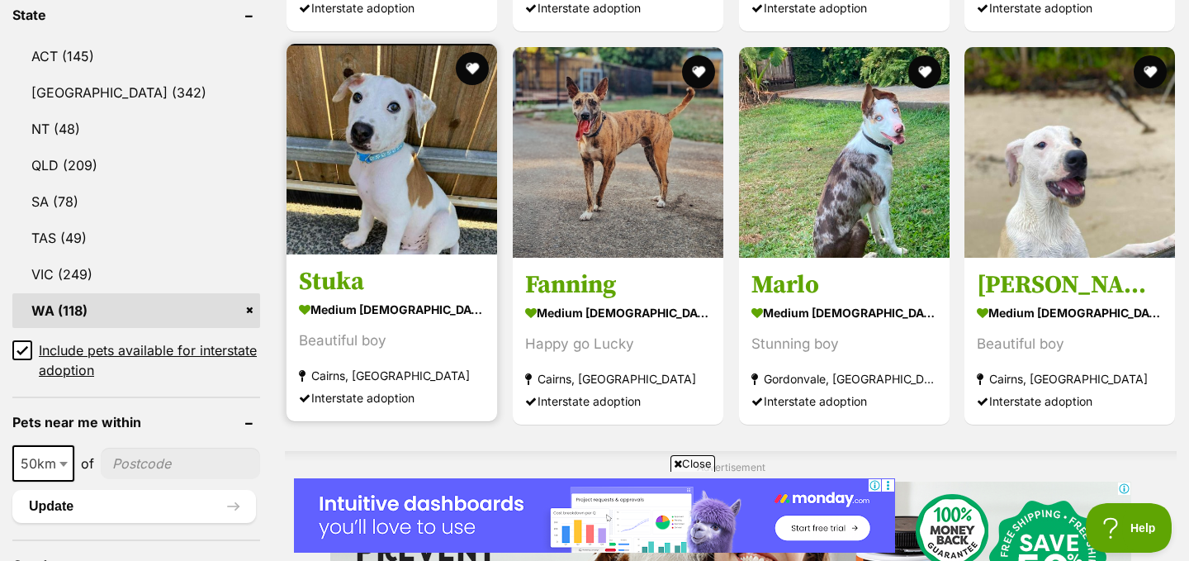
click at [377, 202] on img at bounding box center [392, 149] width 211 height 211
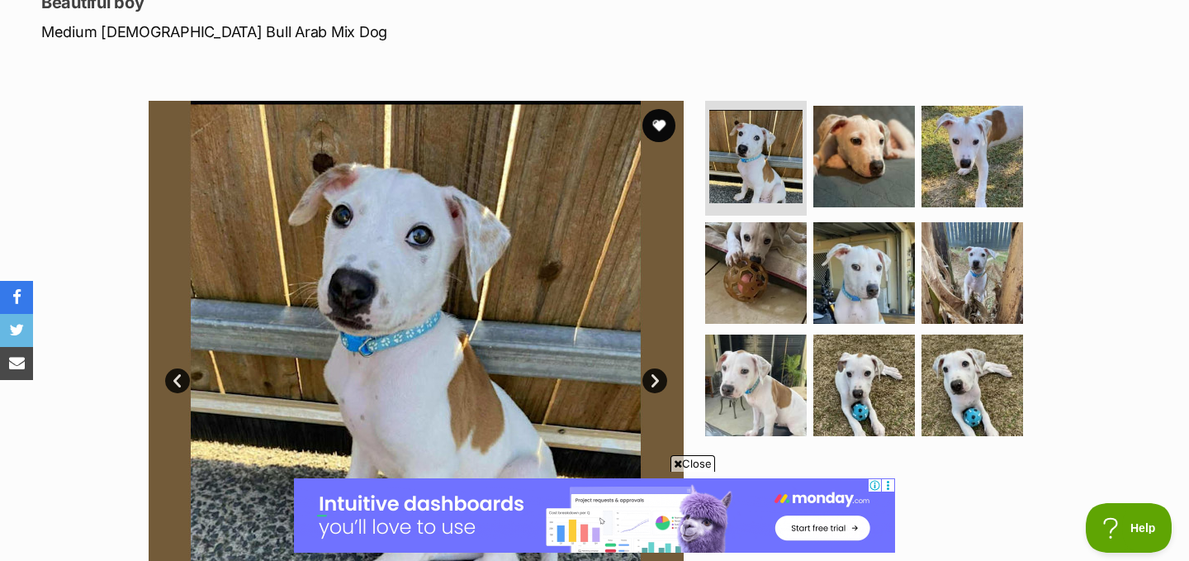
scroll to position [231, 0]
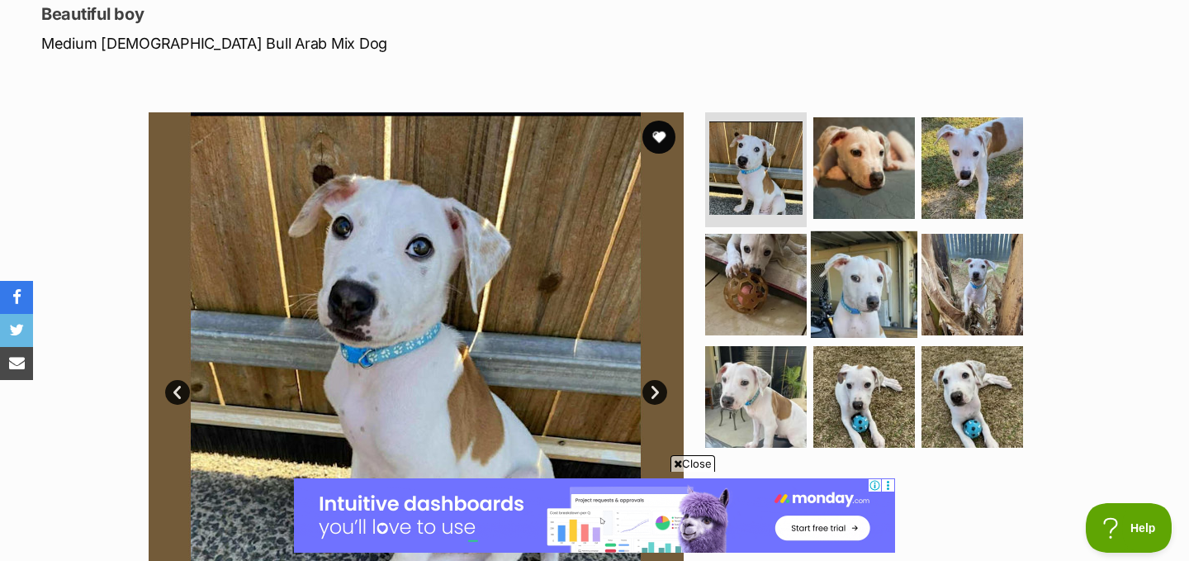
click at [845, 258] on img at bounding box center [864, 284] width 107 height 107
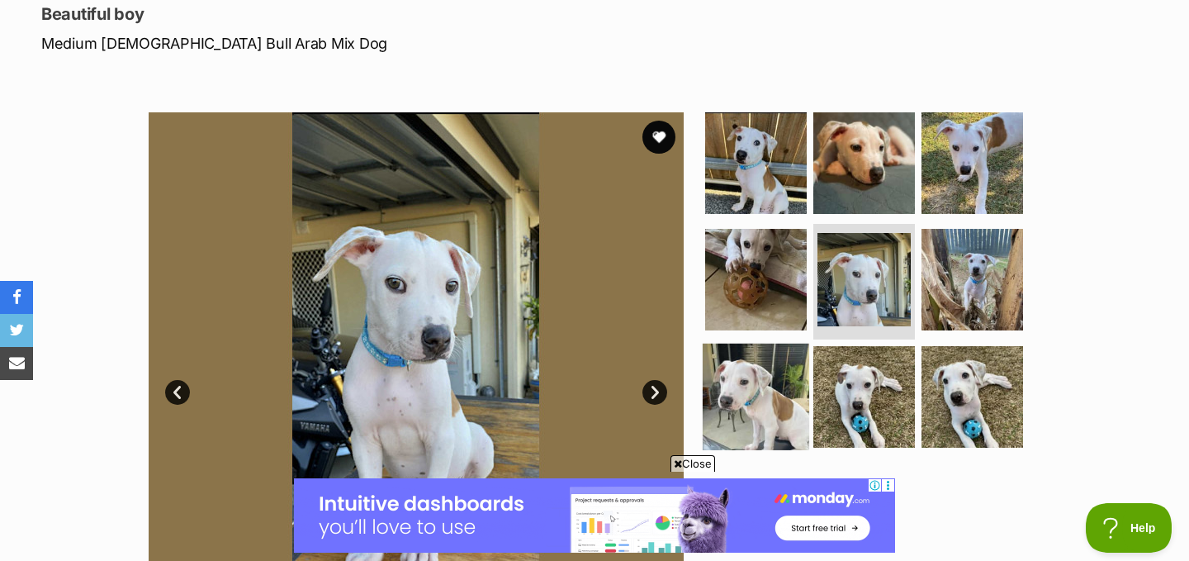
click at [782, 395] on img at bounding box center [756, 397] width 107 height 107
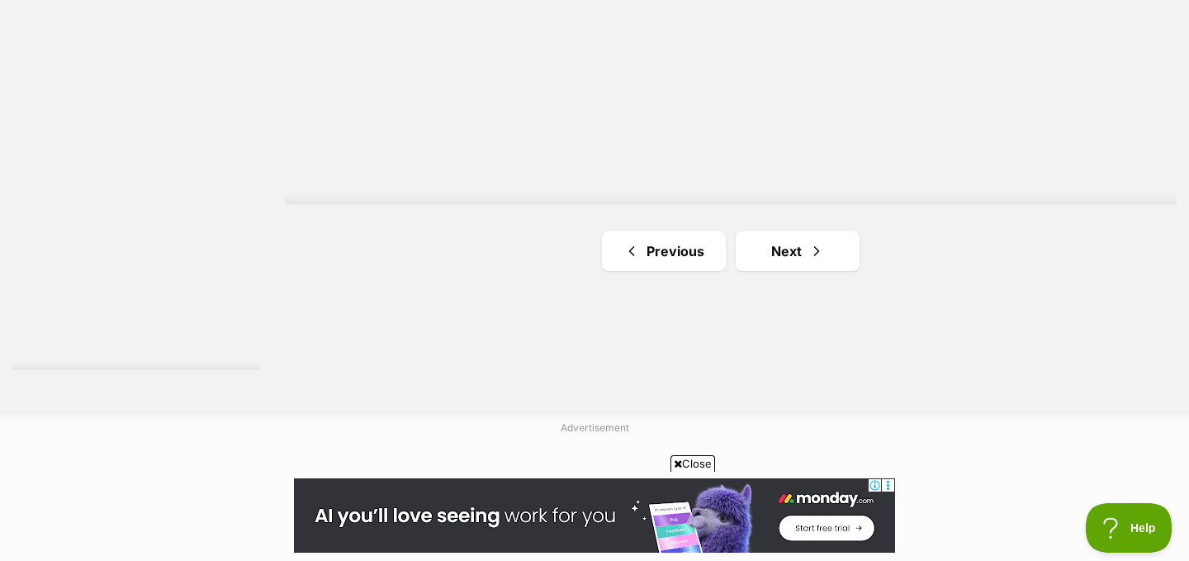
scroll to position [3073, 0]
click at [777, 225] on link "Next" at bounding box center [798, 245] width 124 height 40
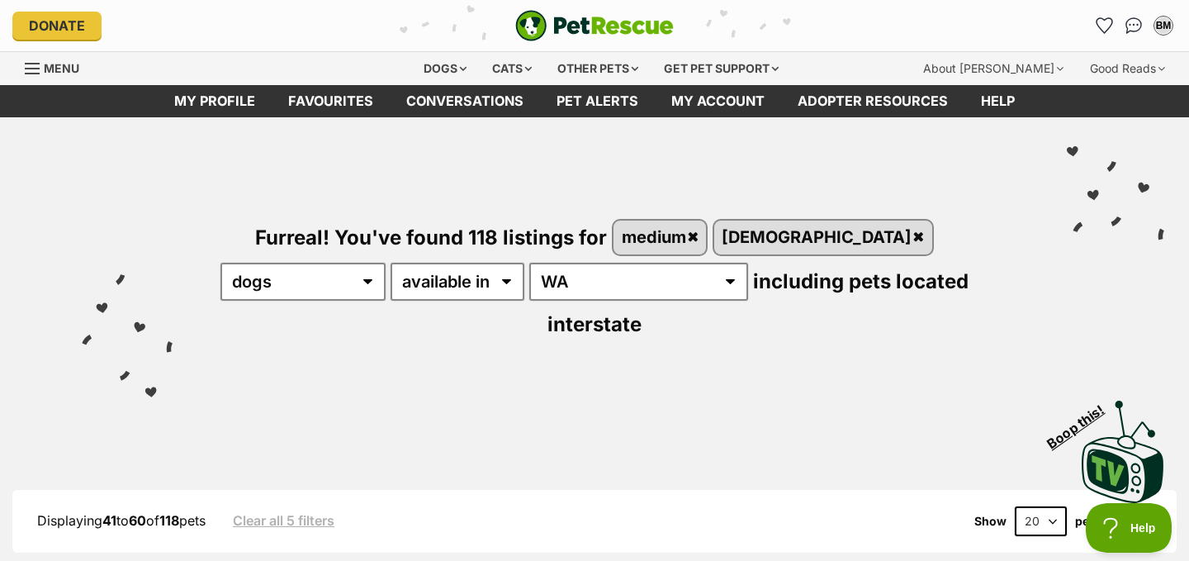
click at [608, 506] on div "Displaying 41 to 60 of 118 pets Clear all 5 filters Show 20 40 60 pets per page" at bounding box center [594, 521] width 1165 height 30
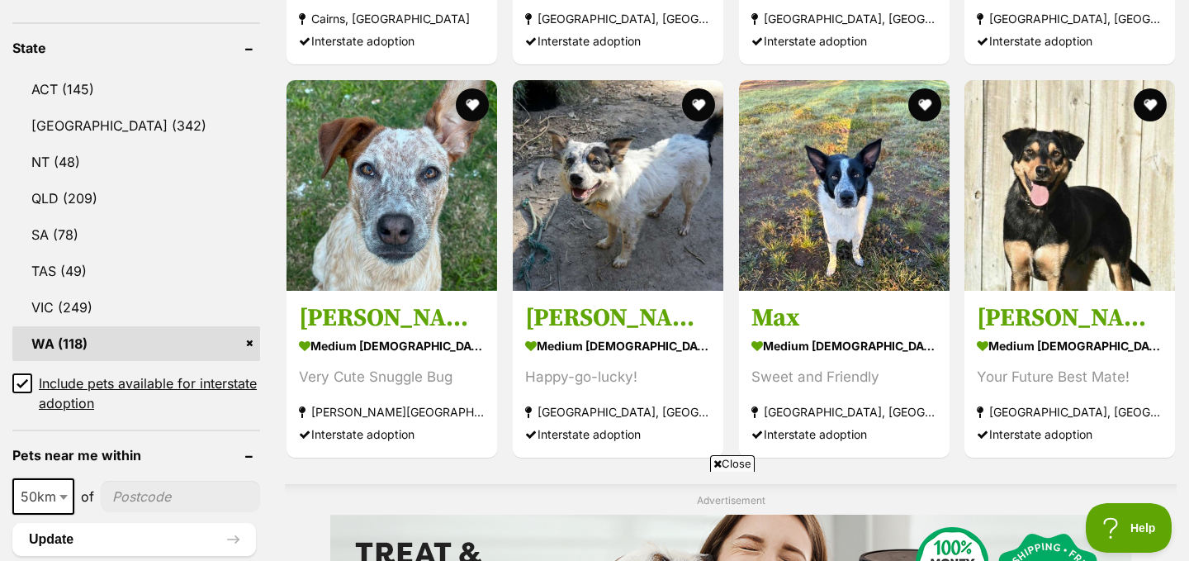
scroll to position [925, 0]
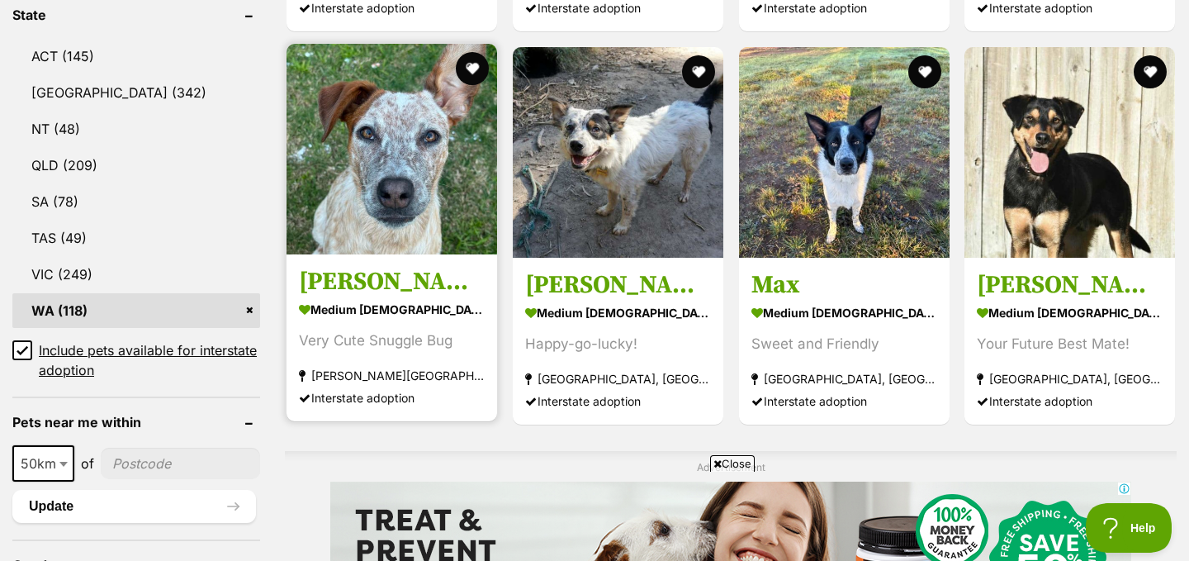
click at [382, 187] on img at bounding box center [392, 149] width 211 height 211
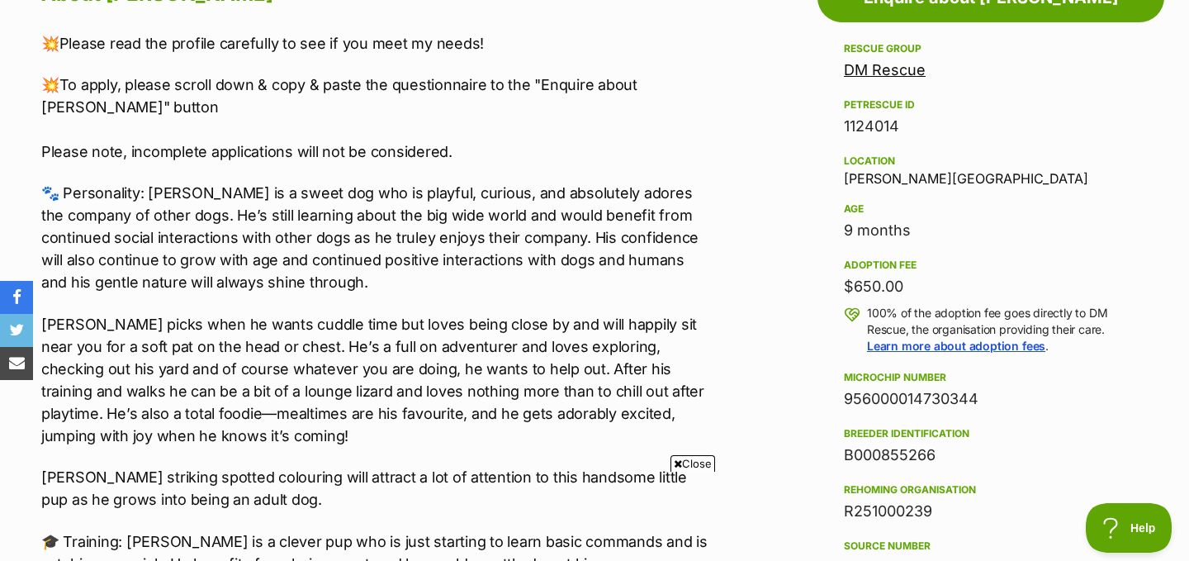
scroll to position [958, 0]
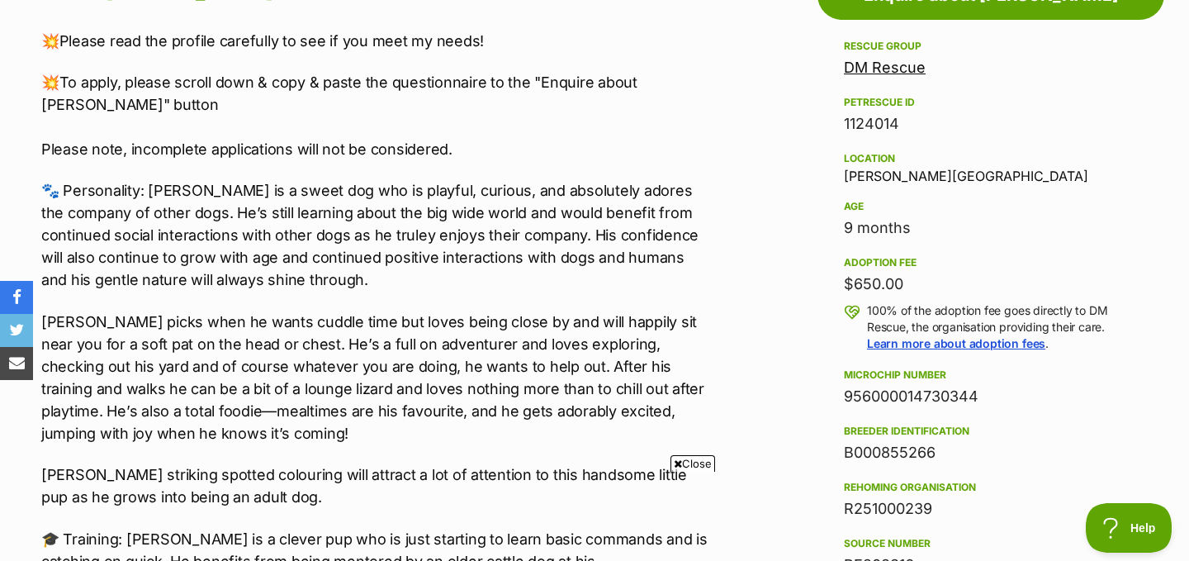
click at [554, 436] on p "Mason picks when he wants cuddle time but loves being close by and will happily…" at bounding box center [374, 378] width 667 height 134
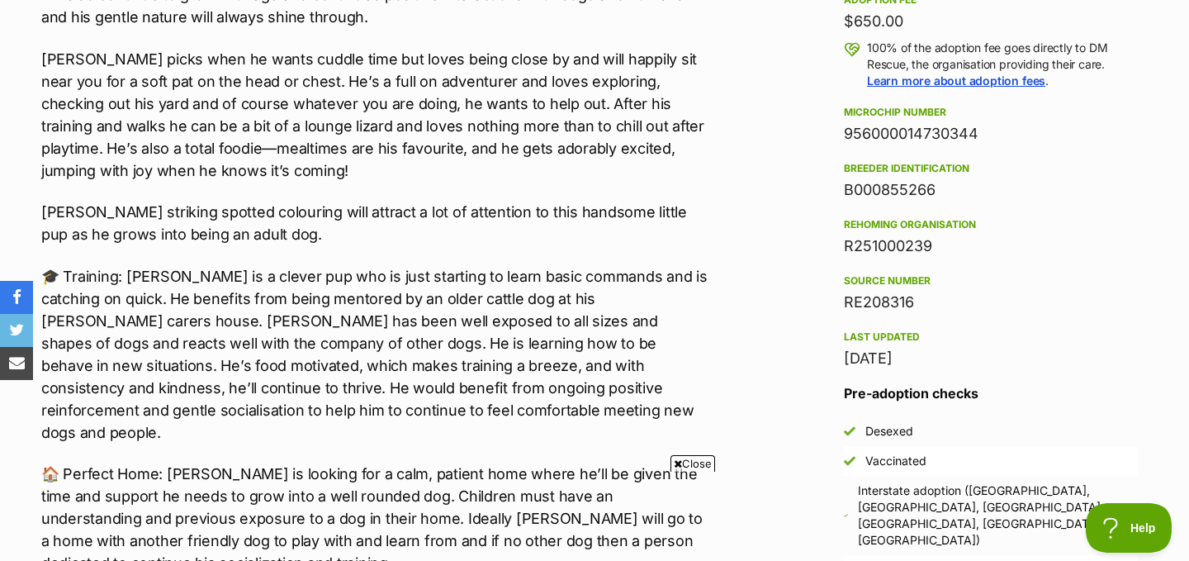
scroll to position [1222, 0]
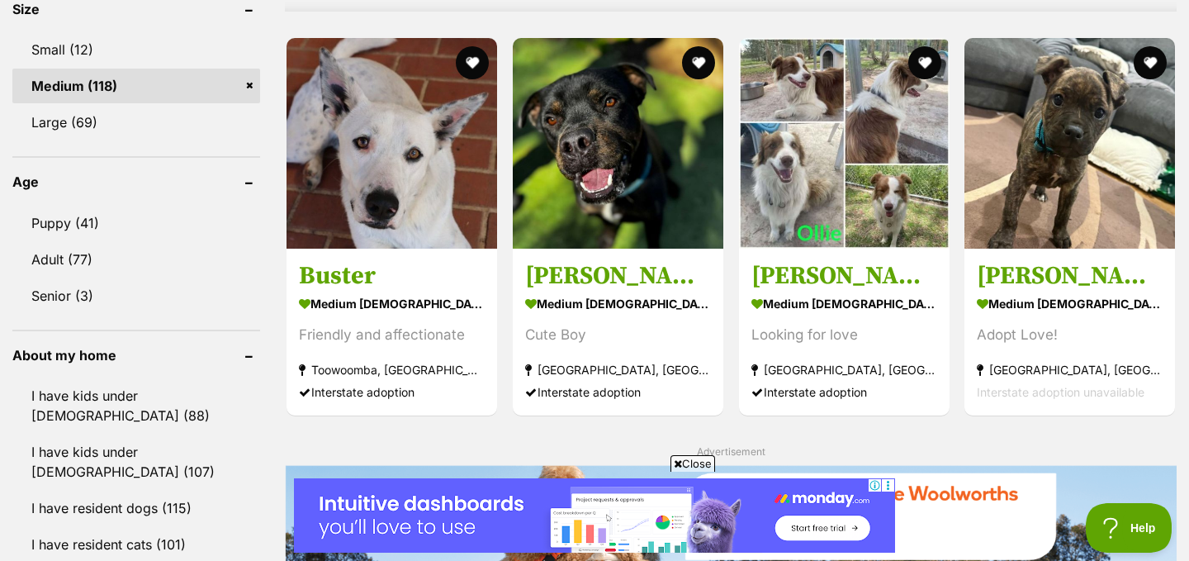
scroll to position [1619, 0]
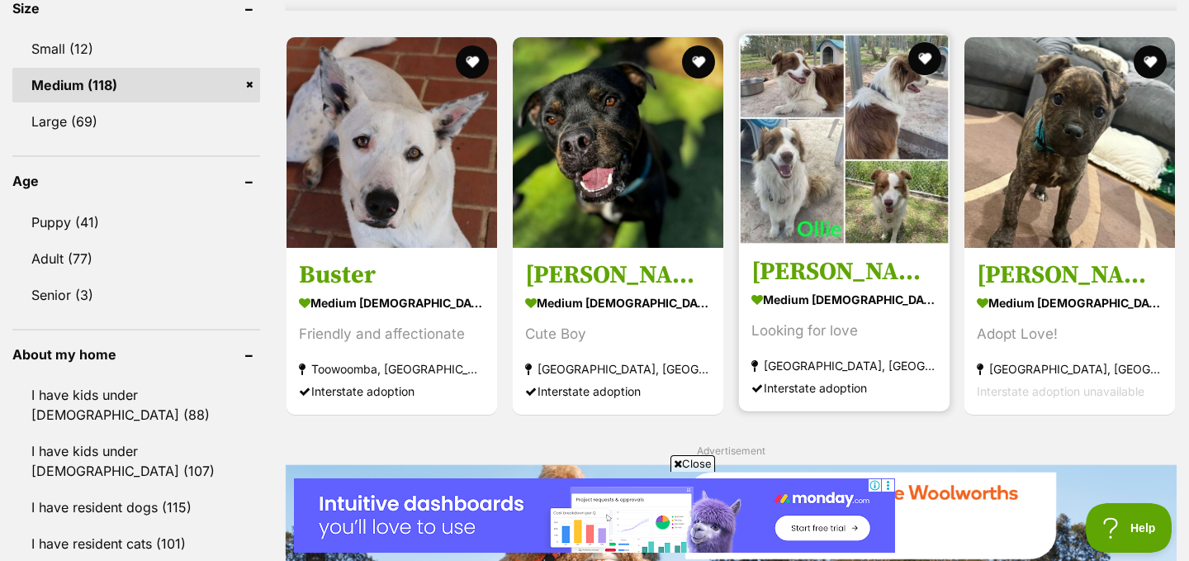
click at [838, 287] on strong "medium male Dog" at bounding box center [845, 299] width 186 height 24
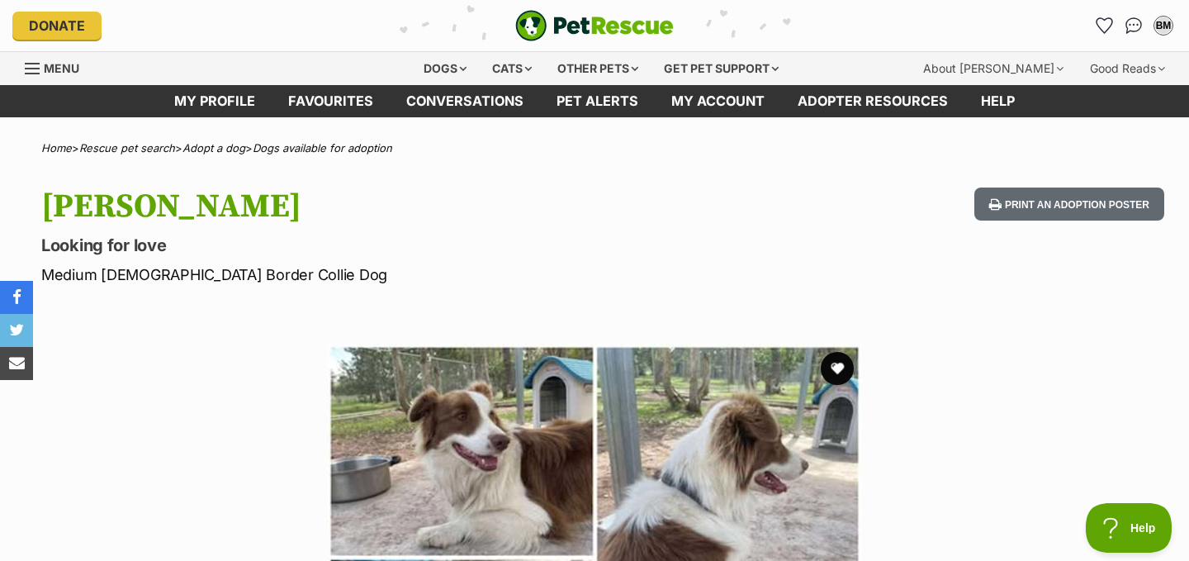
click at [788, 283] on div "[PERSON_NAME] Looking for love Medium [DEMOGRAPHIC_DATA] Border Collie Dog Prin…" at bounding box center [594, 236] width 1189 height 98
click at [1051, 204] on button "Print an adoption poster" at bounding box center [1070, 204] width 190 height 34
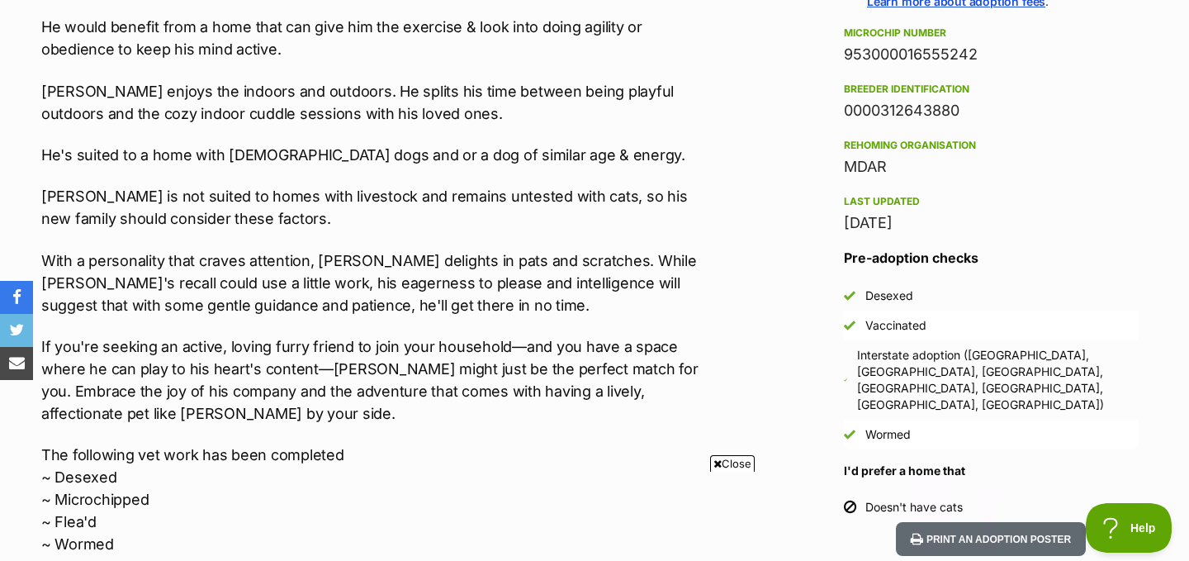
scroll to position [1355, 0]
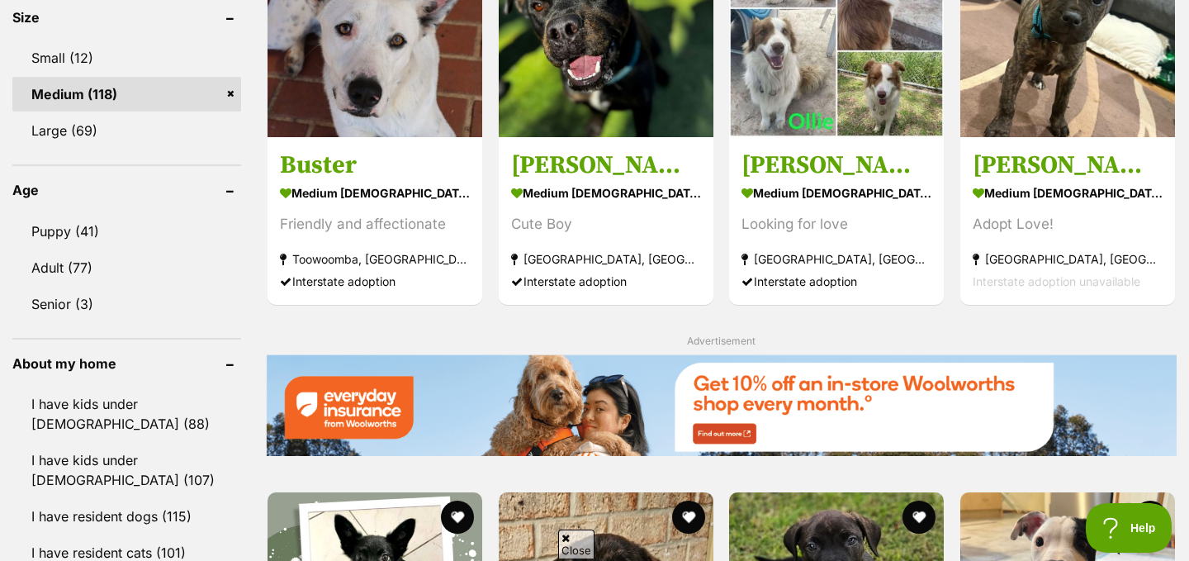
click at [1184, 427] on div "Displaying 41 to 60 of 118 pets Clear all 5 filters Show 20 40 60 pets per page…" at bounding box center [594, 191] width 1189 height 2622
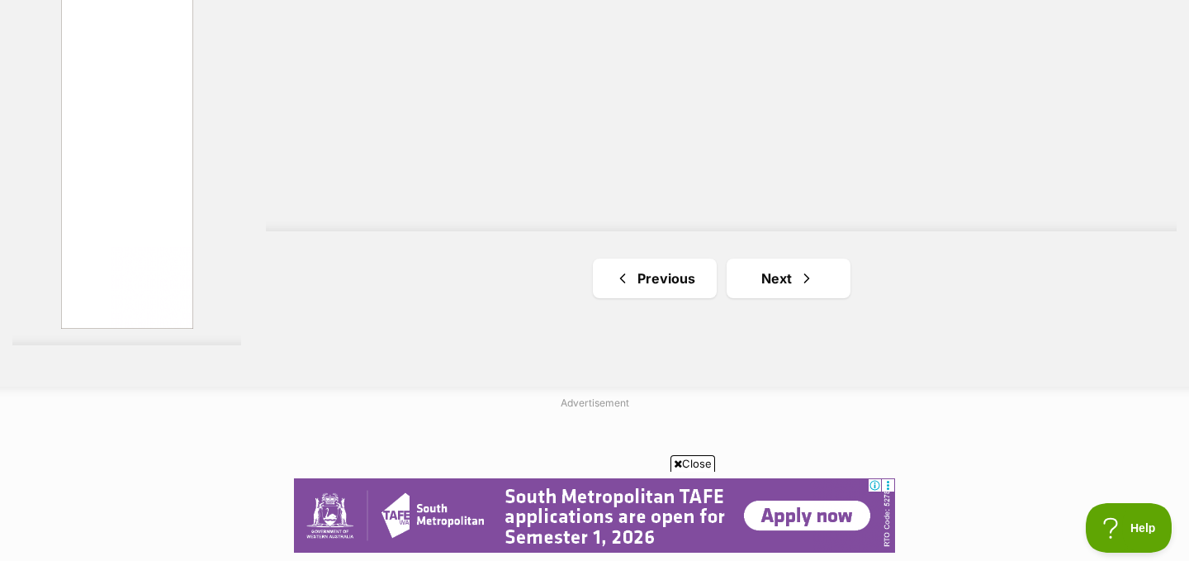
scroll to position [3097, 0]
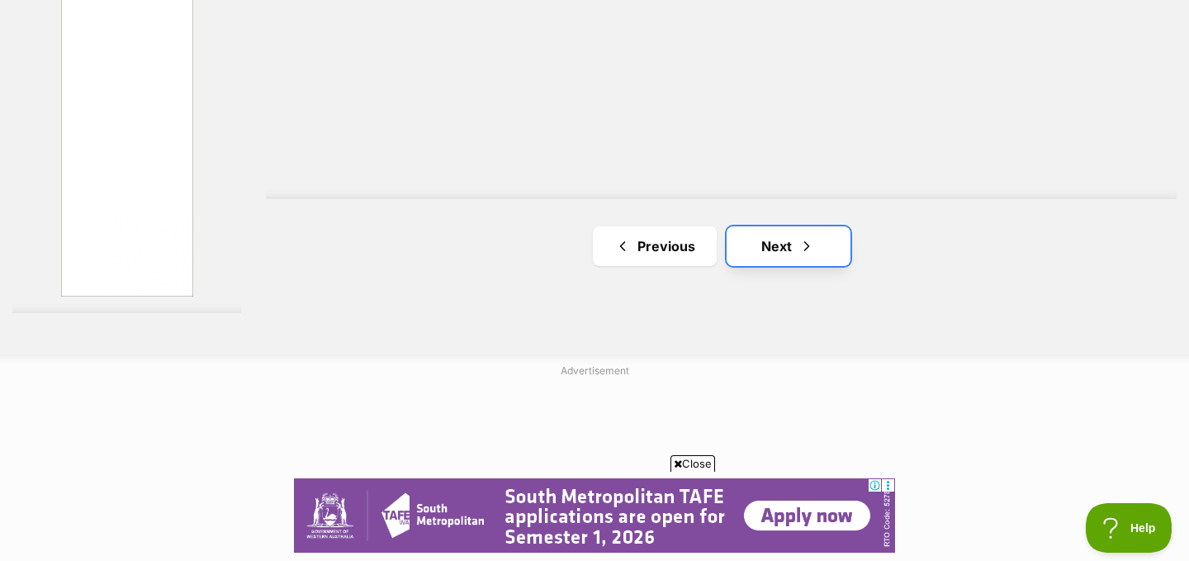
click at [800, 236] on span "Next page" at bounding box center [807, 246] width 17 height 20
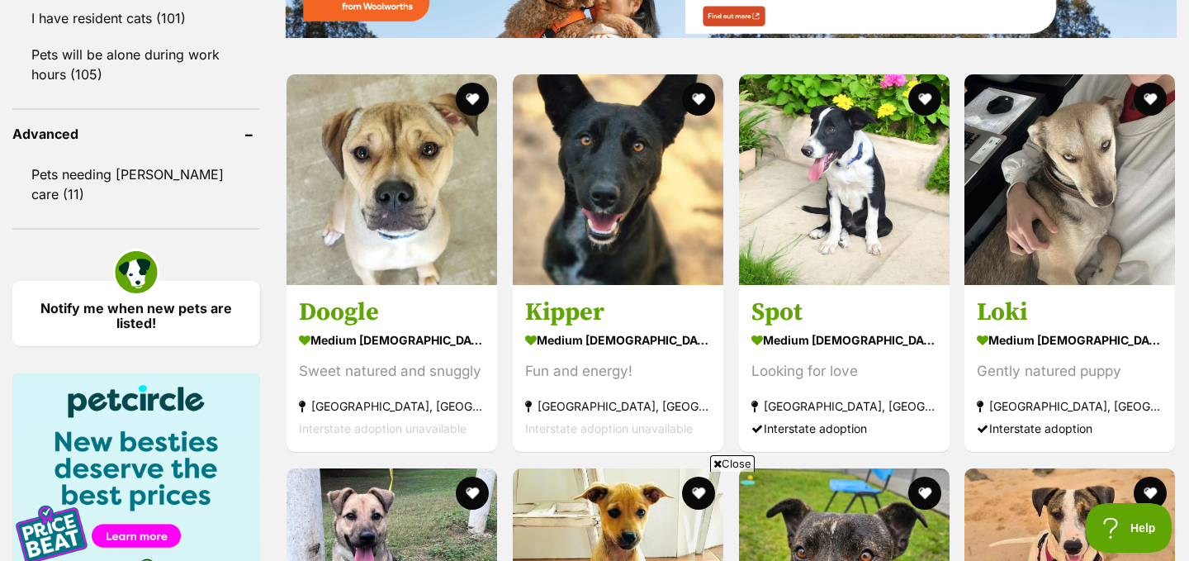
scroll to position [2148, 0]
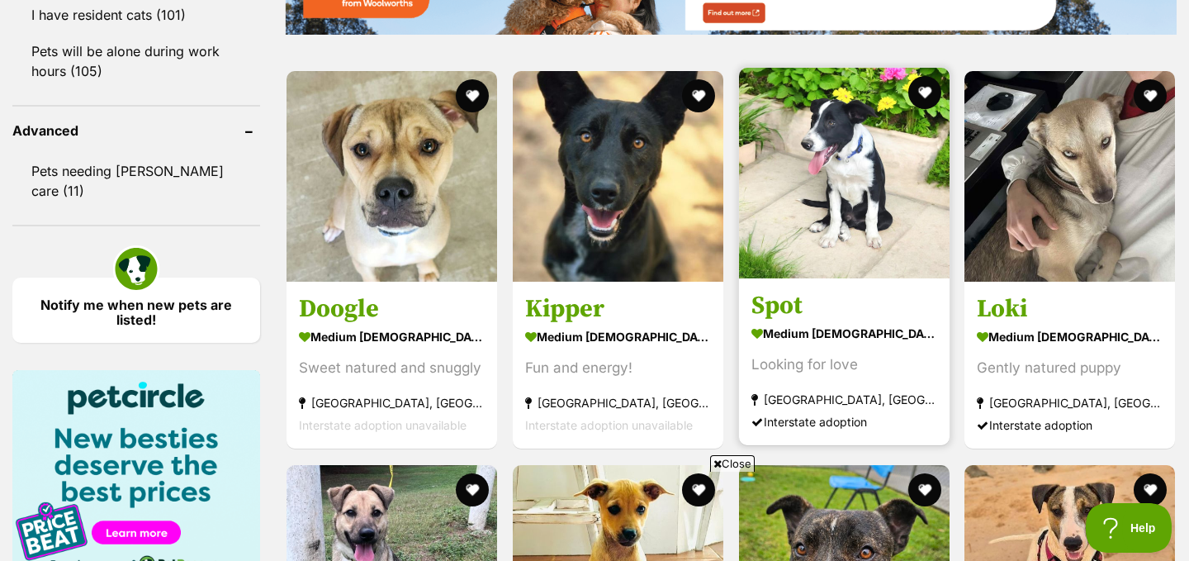
click at [854, 322] on section "medium [DEMOGRAPHIC_DATA] Dog Looking for love [GEOGRAPHIC_DATA], [GEOGRAPHIC_D…" at bounding box center [845, 378] width 186 height 112
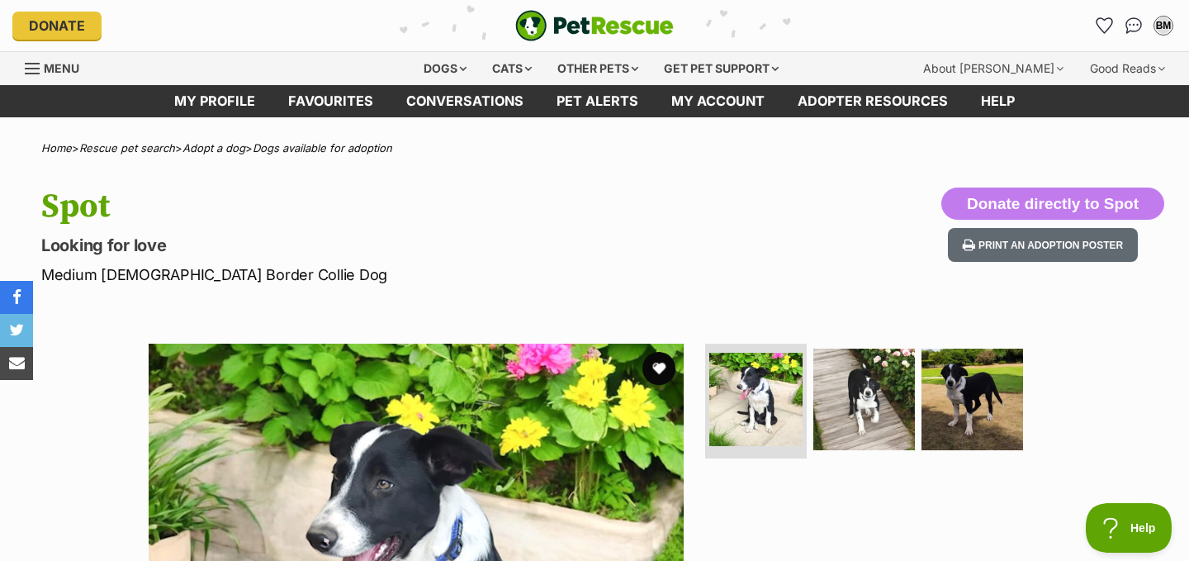
click at [532, 250] on p "Looking for love" at bounding box center [383, 245] width 684 height 23
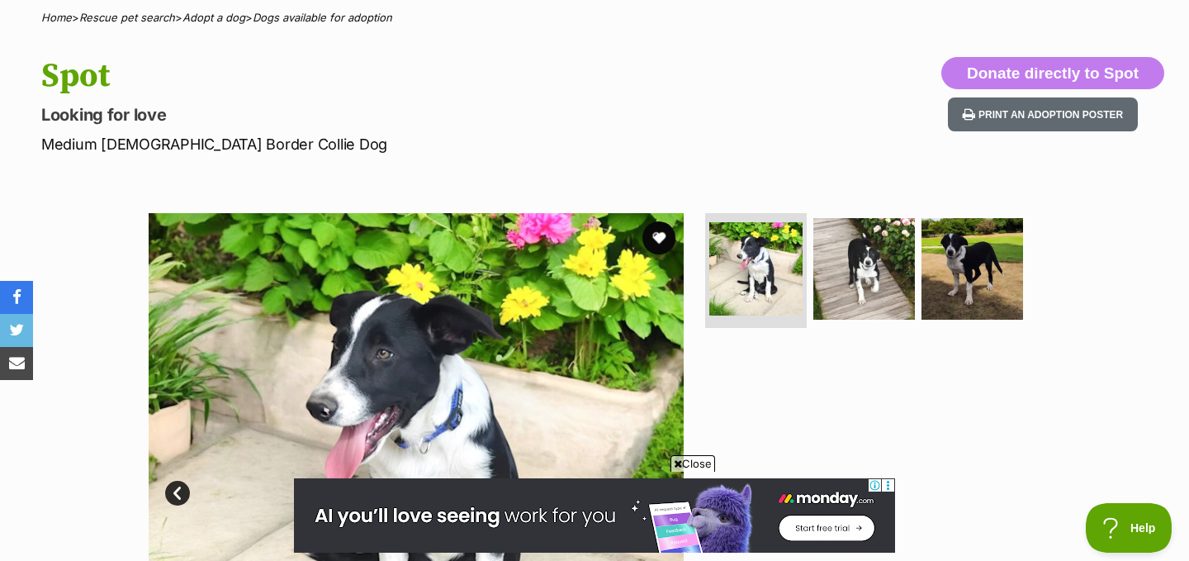
scroll to position [99, 0]
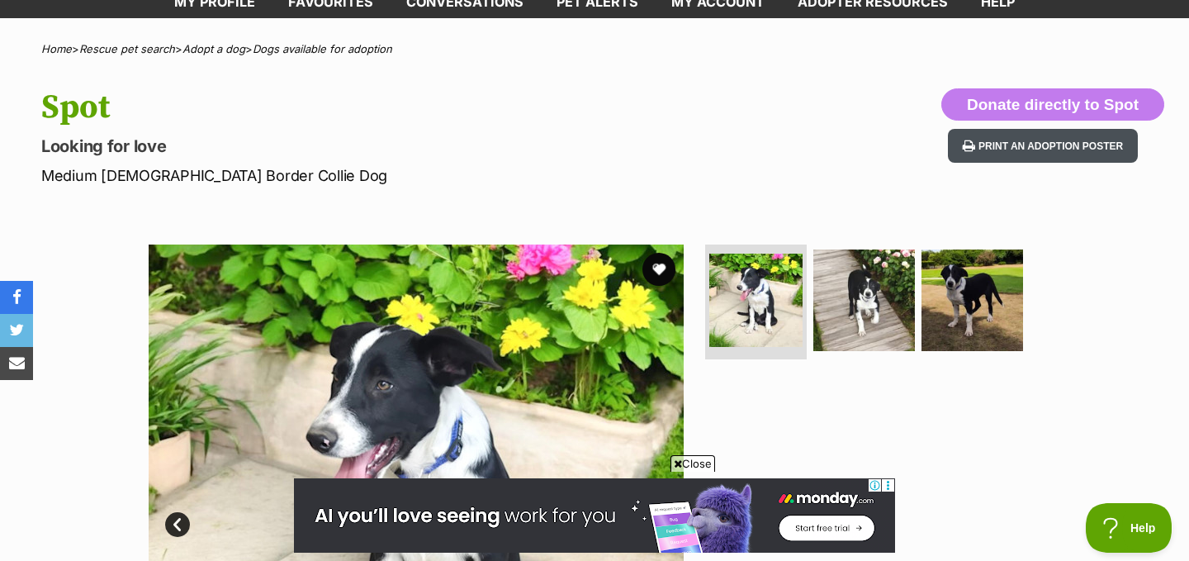
click at [1026, 152] on button "Print an adoption poster" at bounding box center [1043, 146] width 190 height 34
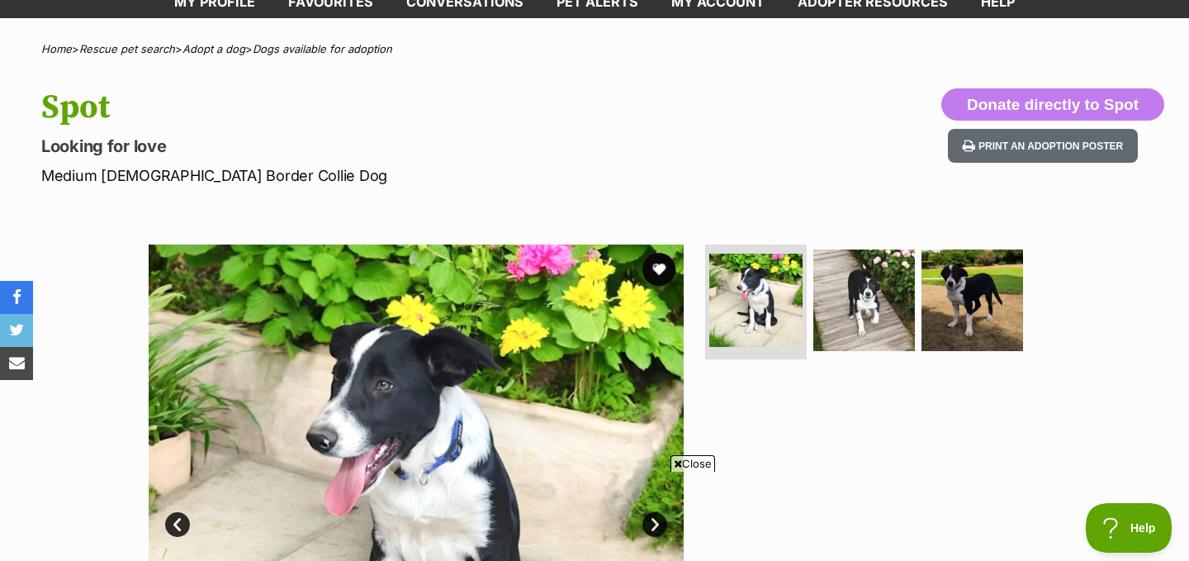
scroll to position [0, 0]
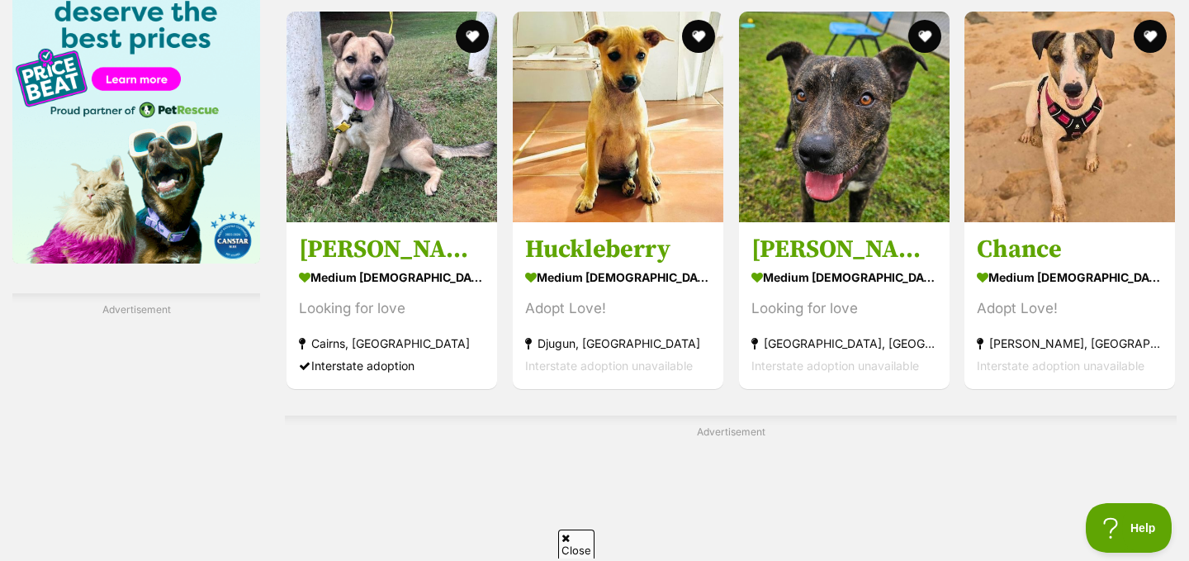
click at [802, 447] on iframe at bounding box center [730, 548] width 801 height 206
click at [832, 415] on div "Advertisement" at bounding box center [731, 542] width 892 height 254
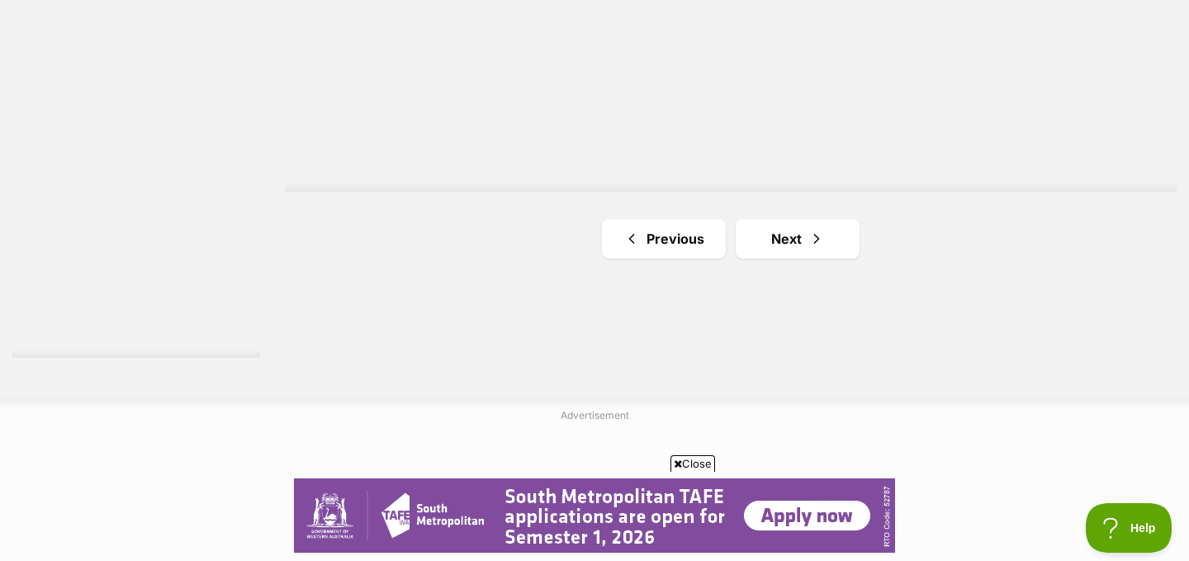
scroll to position [3097, 0]
click at [812, 211] on span "Next page" at bounding box center [817, 221] width 17 height 20
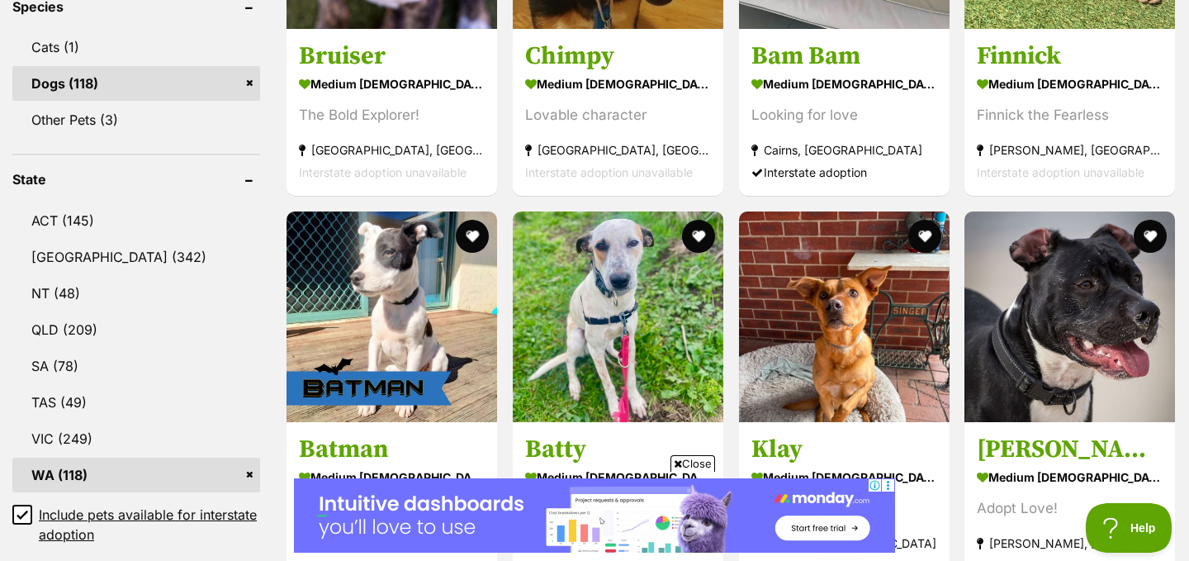
scroll to position [826, 0]
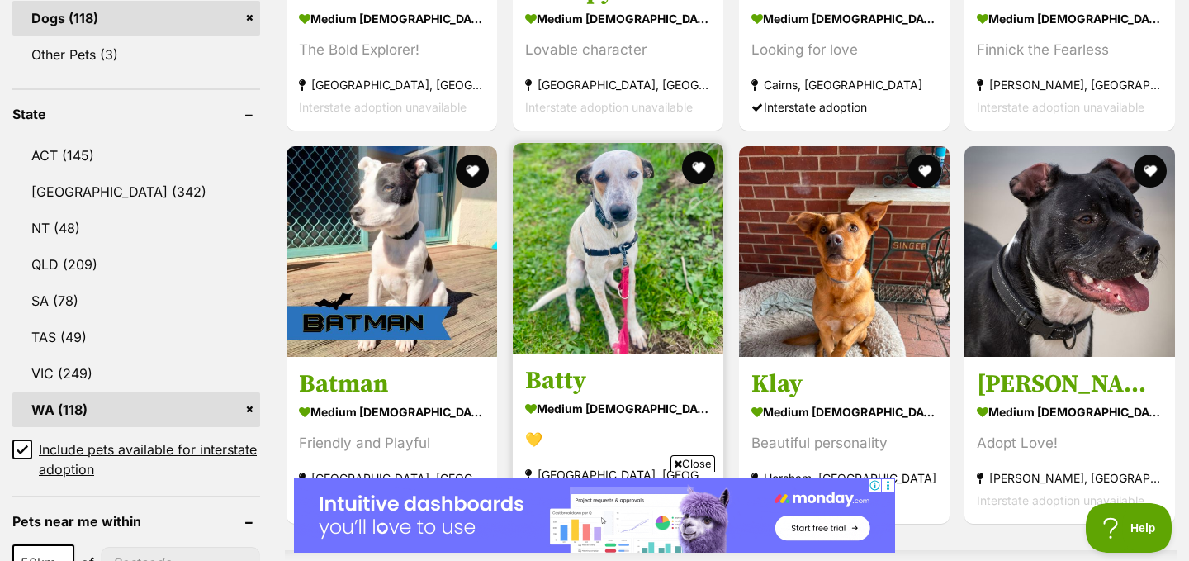
click at [644, 255] on img at bounding box center [618, 248] width 211 height 211
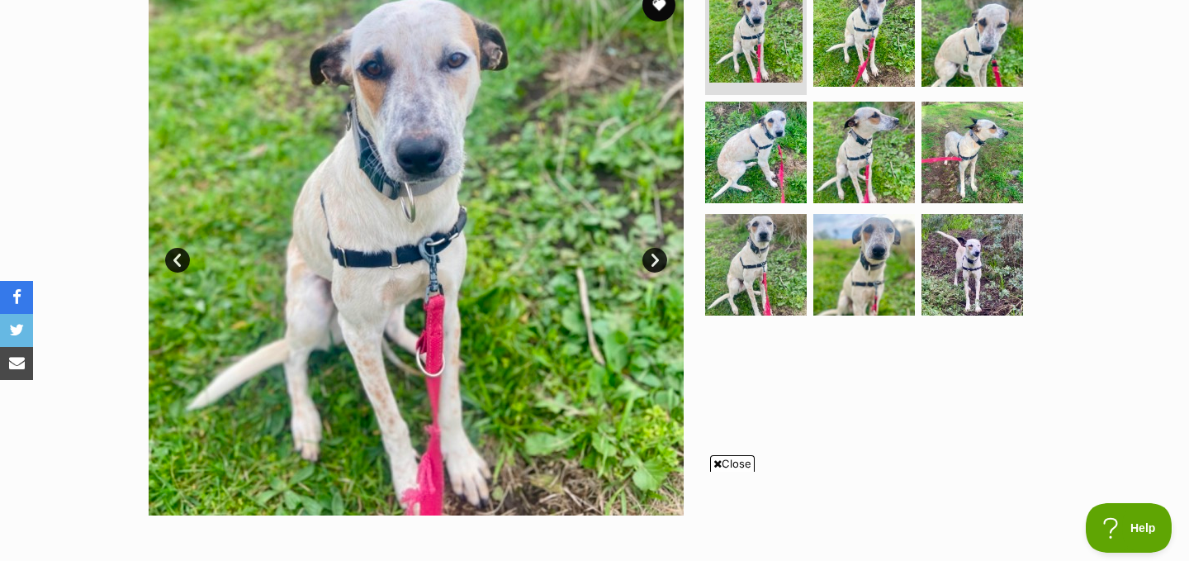
click at [797, 369] on div at bounding box center [871, 247] width 339 height 535
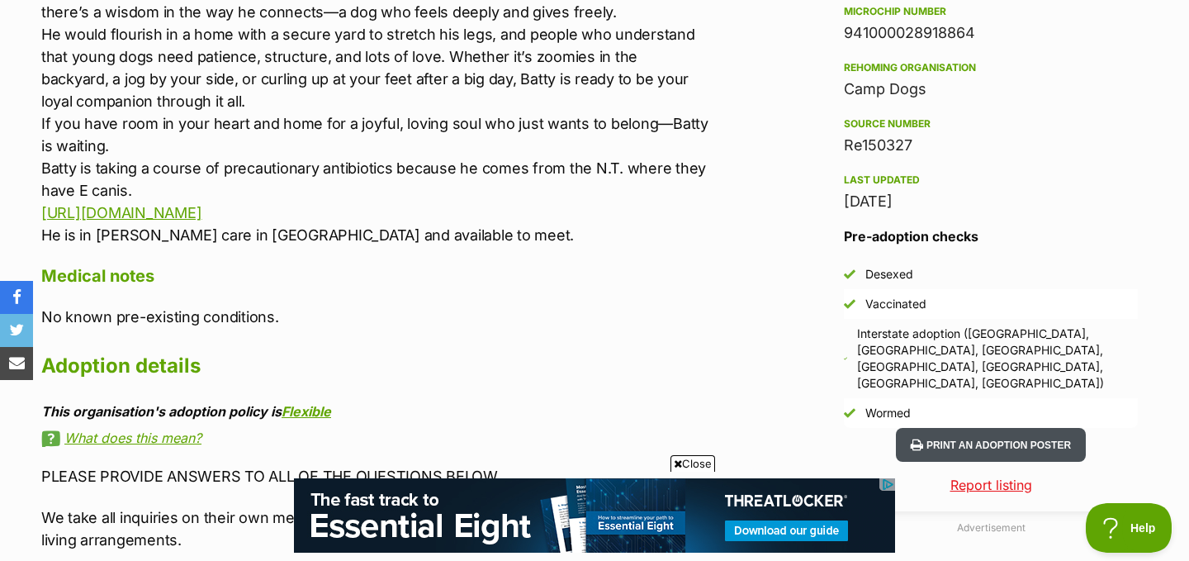
click at [971, 428] on button "Print an adoption poster" at bounding box center [991, 445] width 190 height 34
click at [573, 306] on p "No known pre-existing conditions." at bounding box center [374, 317] width 667 height 22
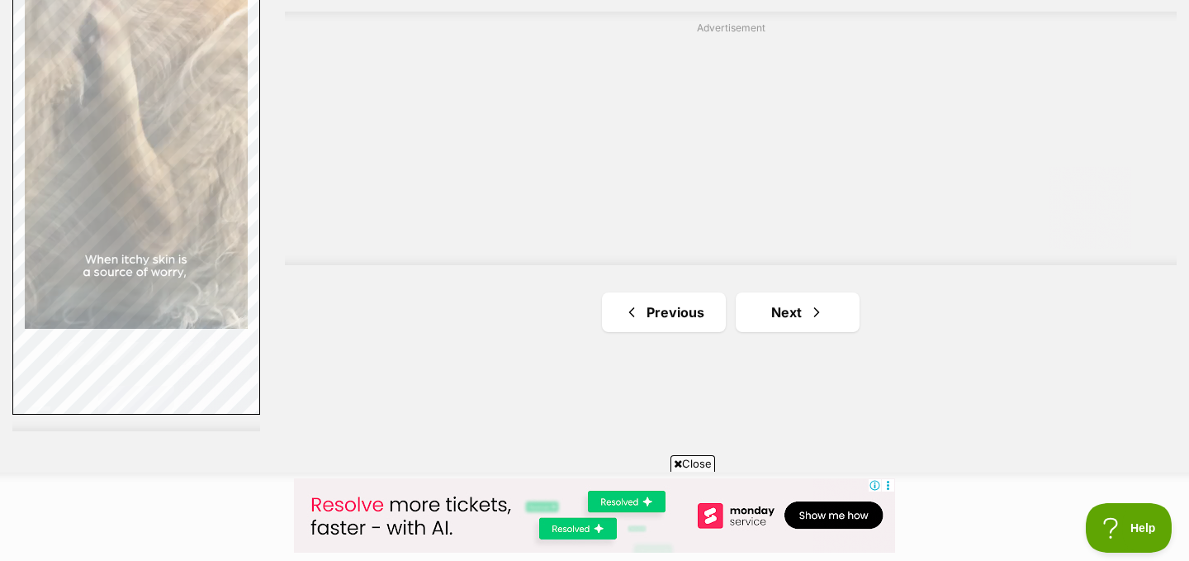
scroll to position [3031, 0]
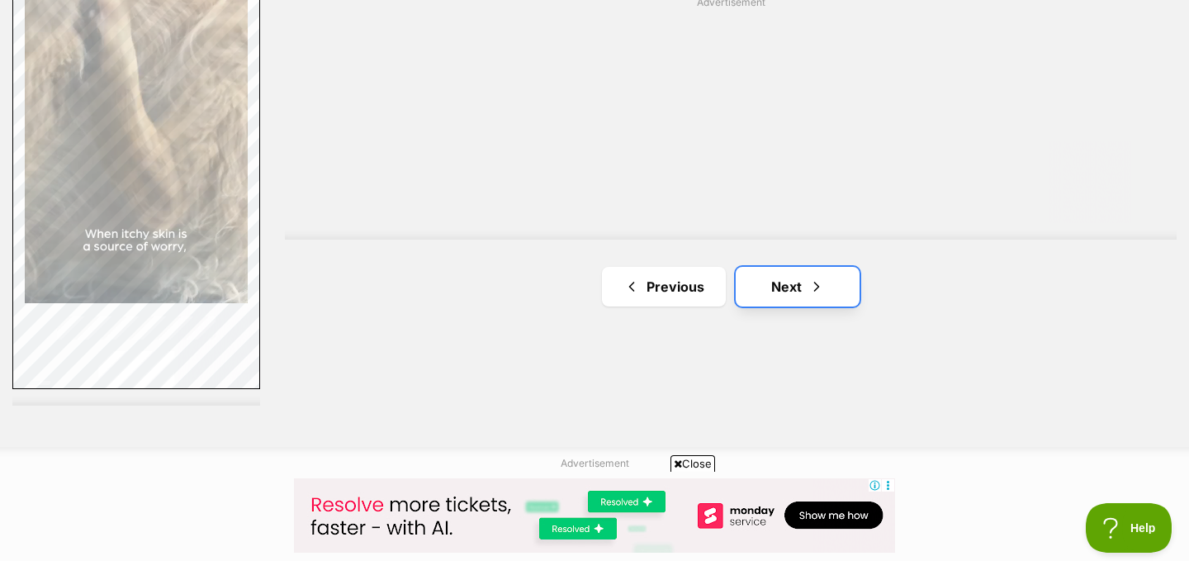
click at [809, 277] on span "Next page" at bounding box center [817, 287] width 17 height 20
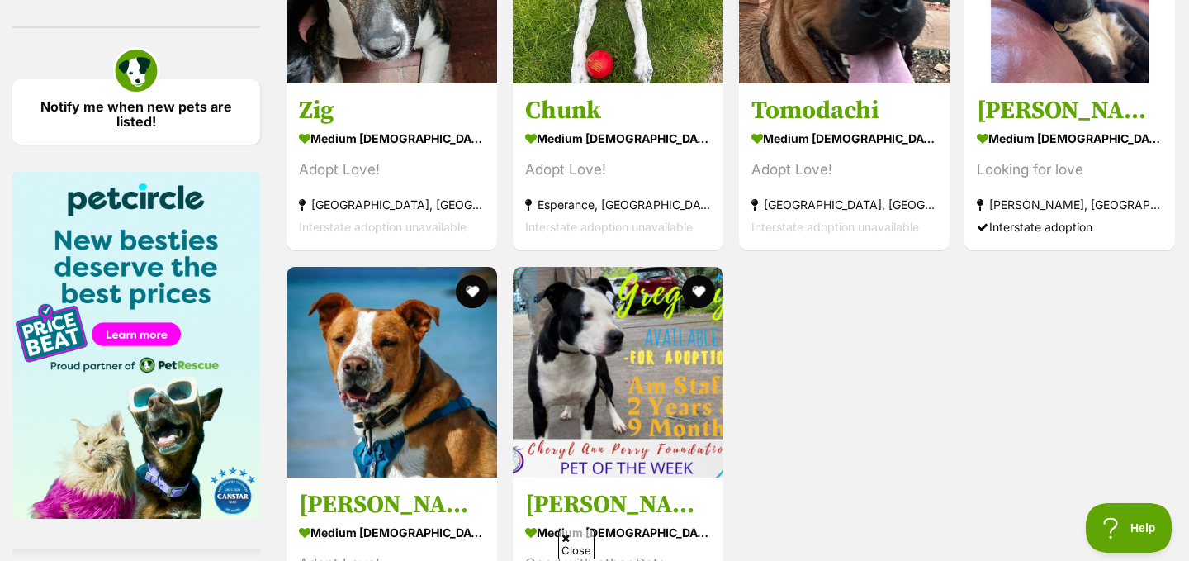
scroll to position [2412, 0]
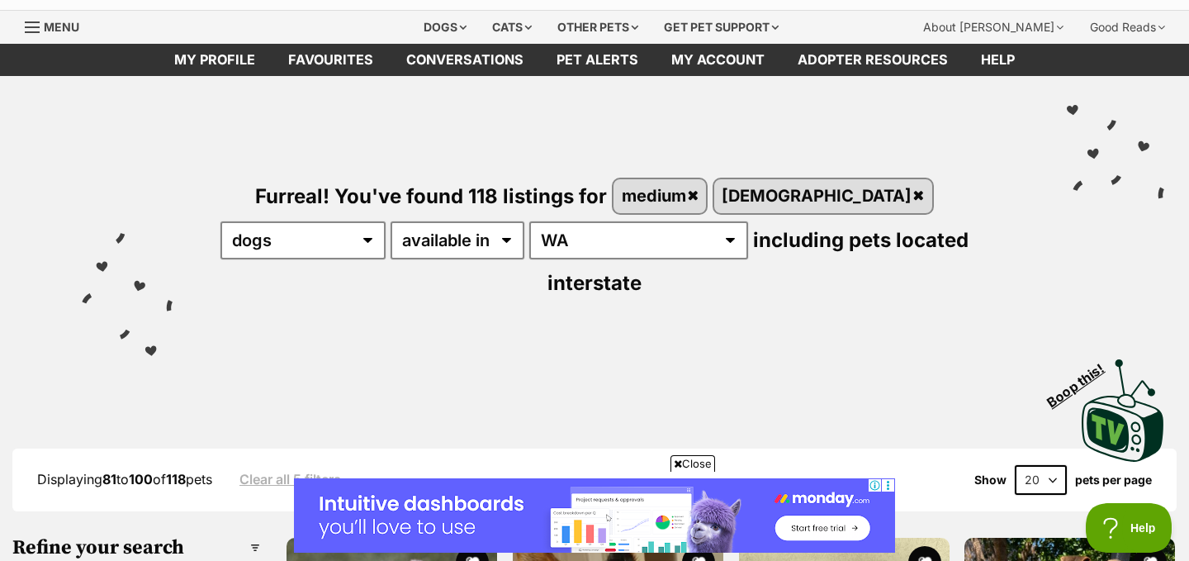
scroll to position [9, 0]
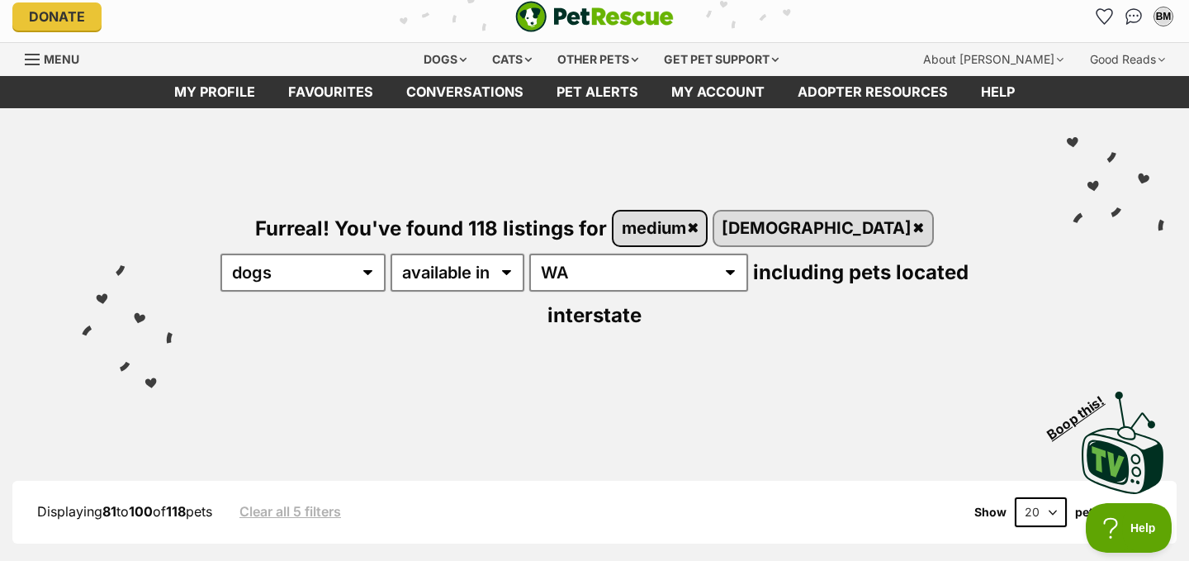
click at [682, 222] on link "medium" at bounding box center [660, 228] width 93 height 34
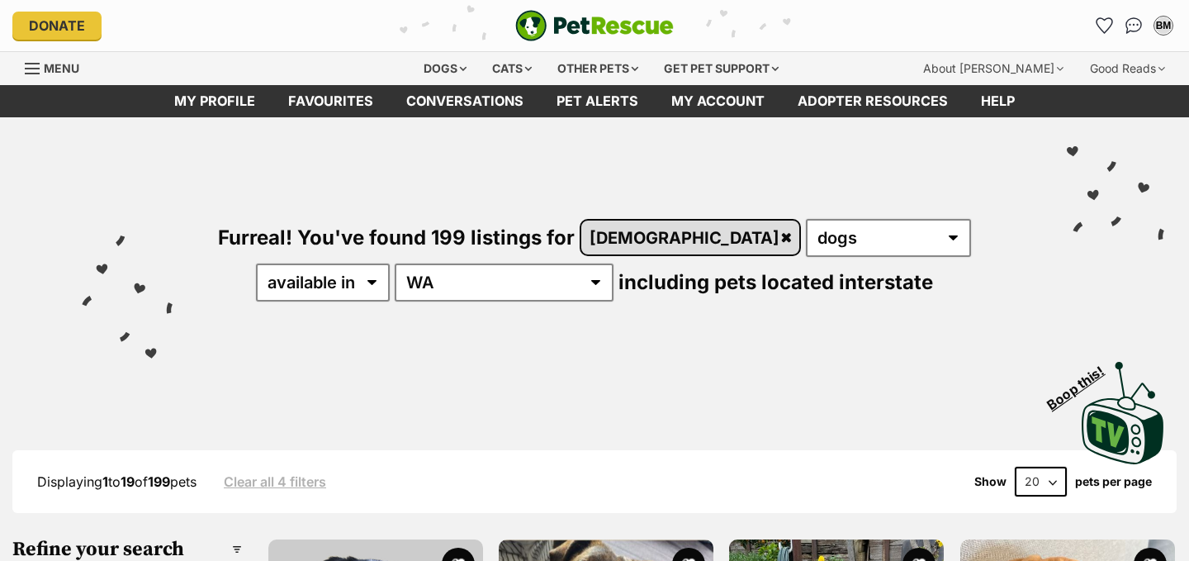
click at [643, 238] on link "[DEMOGRAPHIC_DATA]" at bounding box center [690, 238] width 218 height 34
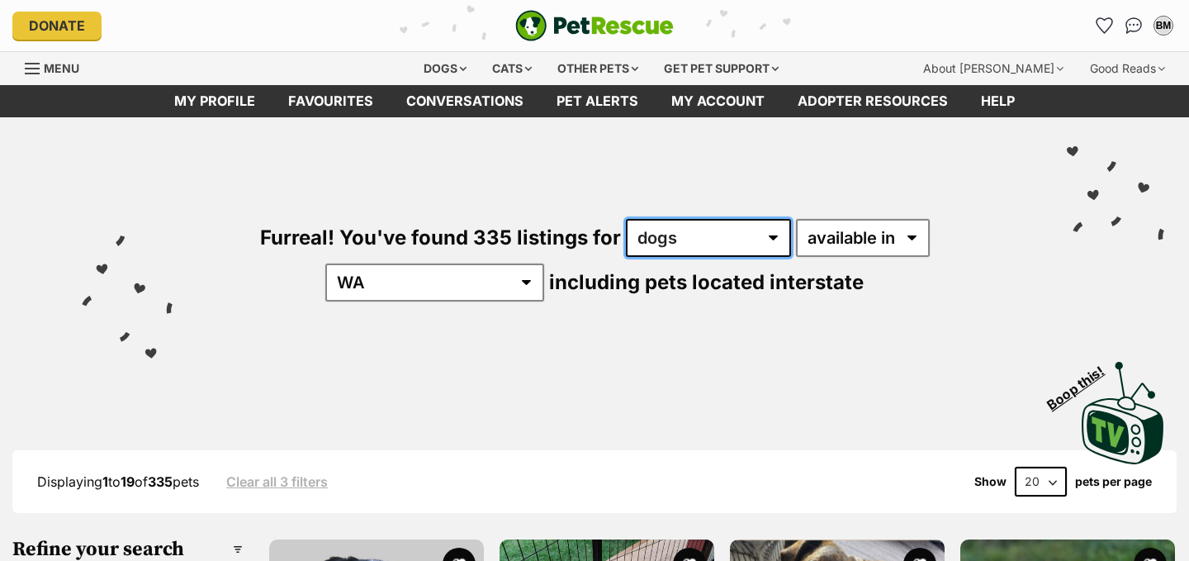
click at [682, 236] on select "any type of pet cats dogs other pets" at bounding box center [708, 238] width 165 height 38
select select "Other Pets"
click at [626, 219] on select "any type of pet cats dogs other pets" at bounding box center [708, 238] width 165 height 38
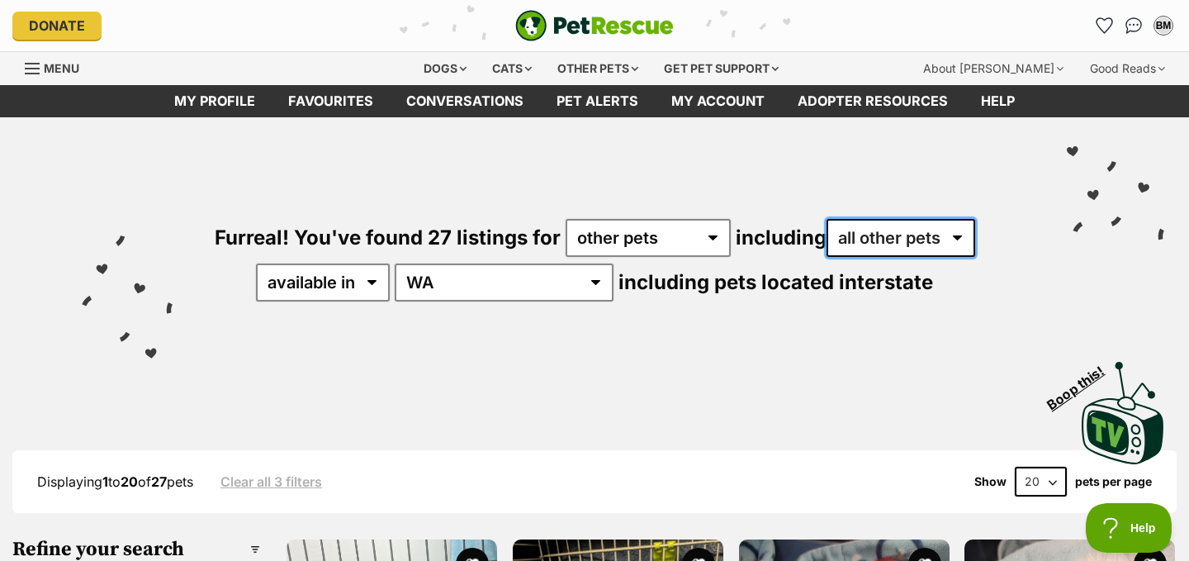
click at [932, 238] on select "all other pets Birds Ducks Guinea Pigs Horses Pigs Rabbits Sheep" at bounding box center [901, 238] width 149 height 38
select select "Sheep"
click at [827, 219] on select "all other pets Birds Ducks Guinea Pigs Horses Pigs Rabbits Sheep" at bounding box center [901, 238] width 149 height 38
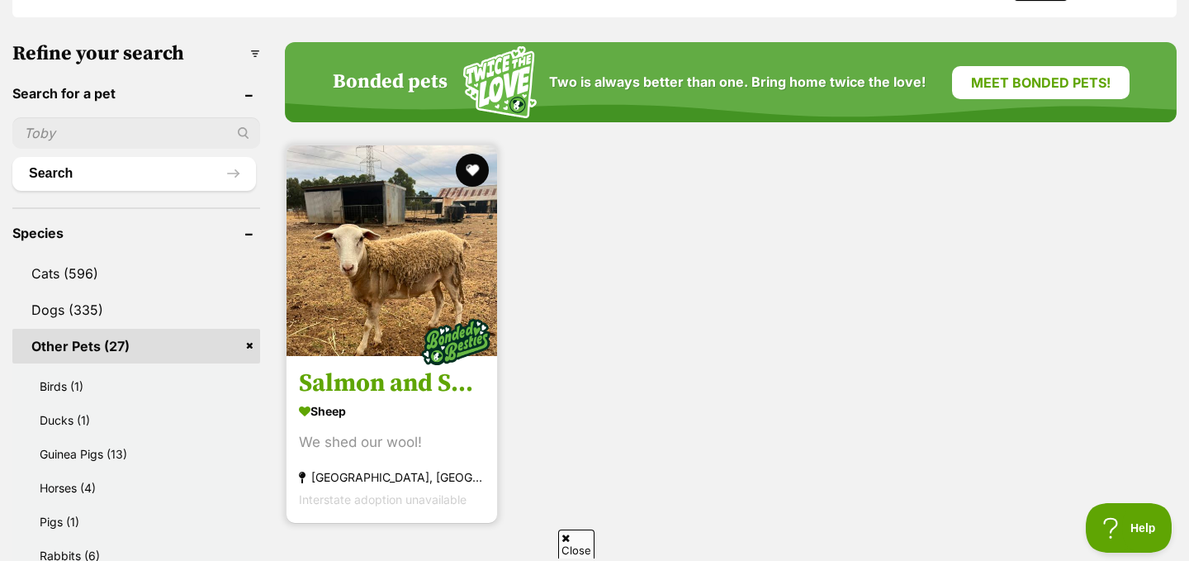
click at [455, 283] on img at bounding box center [392, 250] width 211 height 211
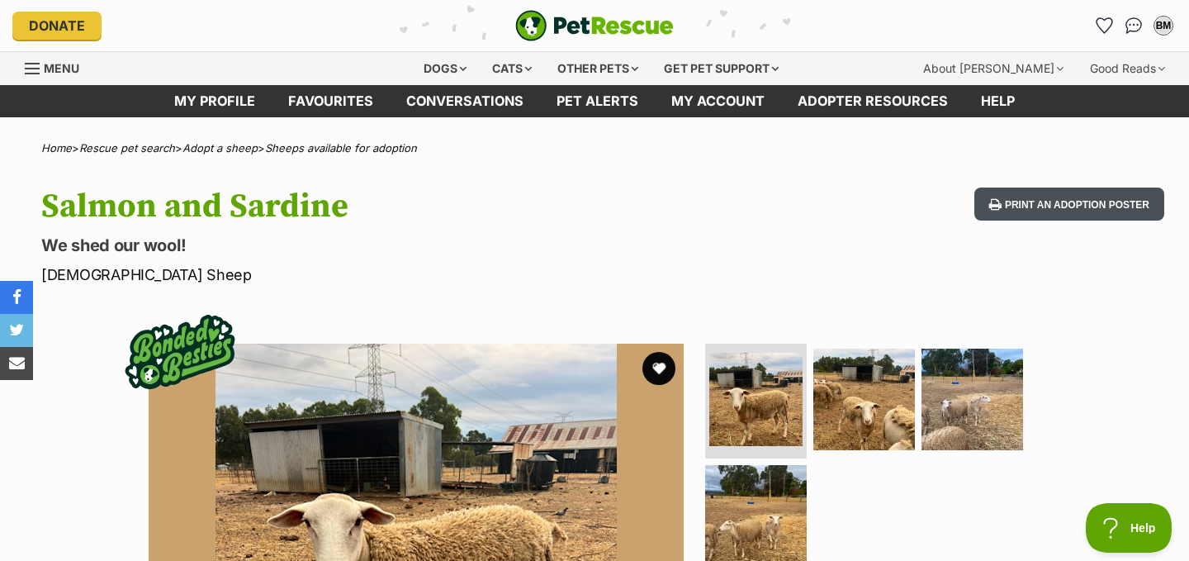
click at [1085, 198] on button "Print an adoption poster" at bounding box center [1070, 204] width 190 height 34
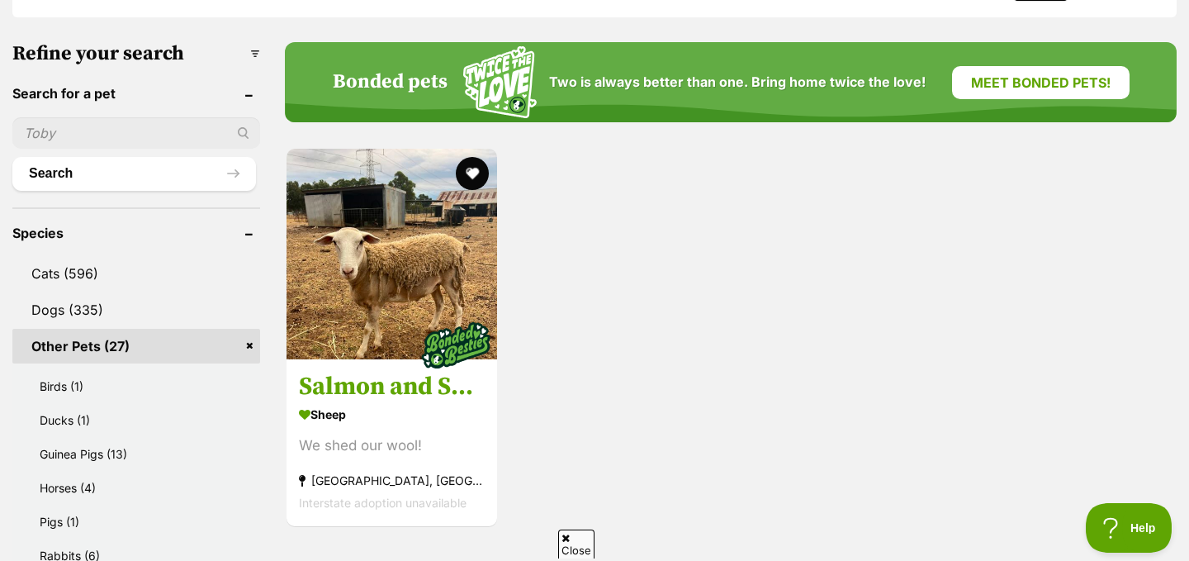
click at [559, 273] on div "Salmon and Sardine Sheep We shed our wool! [GEOGRAPHIC_DATA], [GEOGRAPHIC_DATA]…" at bounding box center [731, 337] width 892 height 381
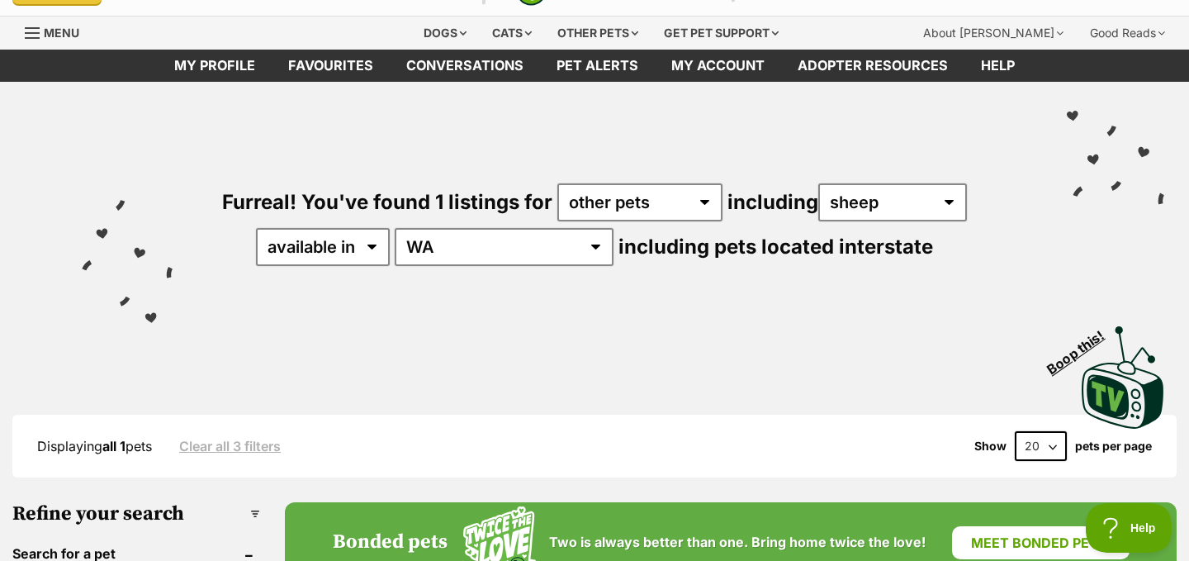
scroll to position [33, 0]
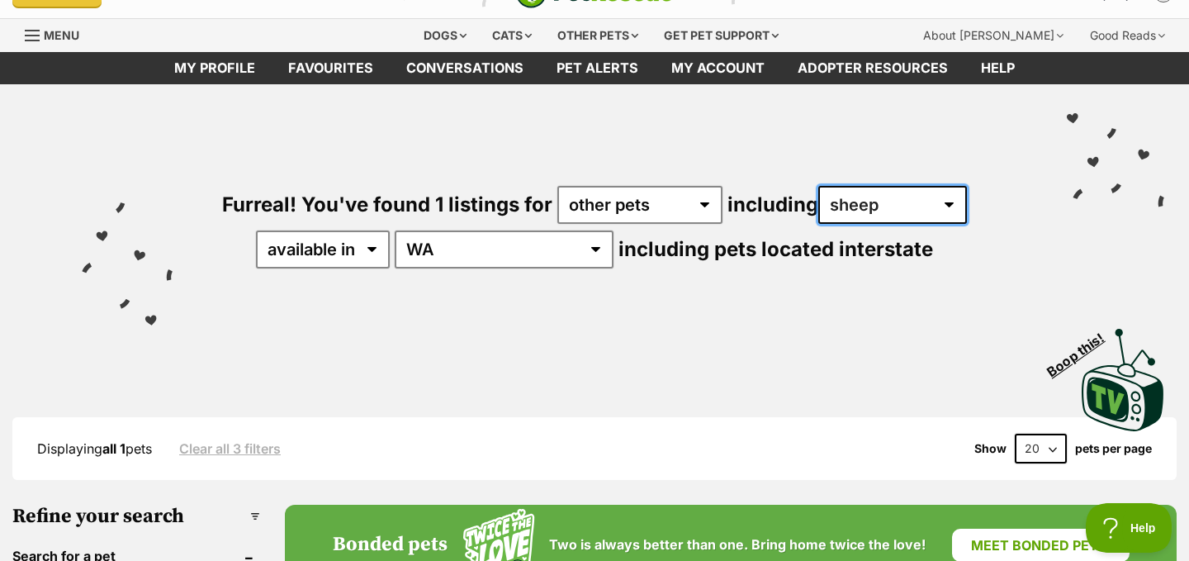
click at [937, 210] on select "all other pets Birds Ducks Guinea Pigs Horses Pigs Rabbits Sheep" at bounding box center [893, 205] width 149 height 38
select select "Pigs"
click at [819, 186] on select "all other pets Birds Ducks Guinea Pigs Horses Pigs Rabbits Sheep" at bounding box center [893, 205] width 149 height 38
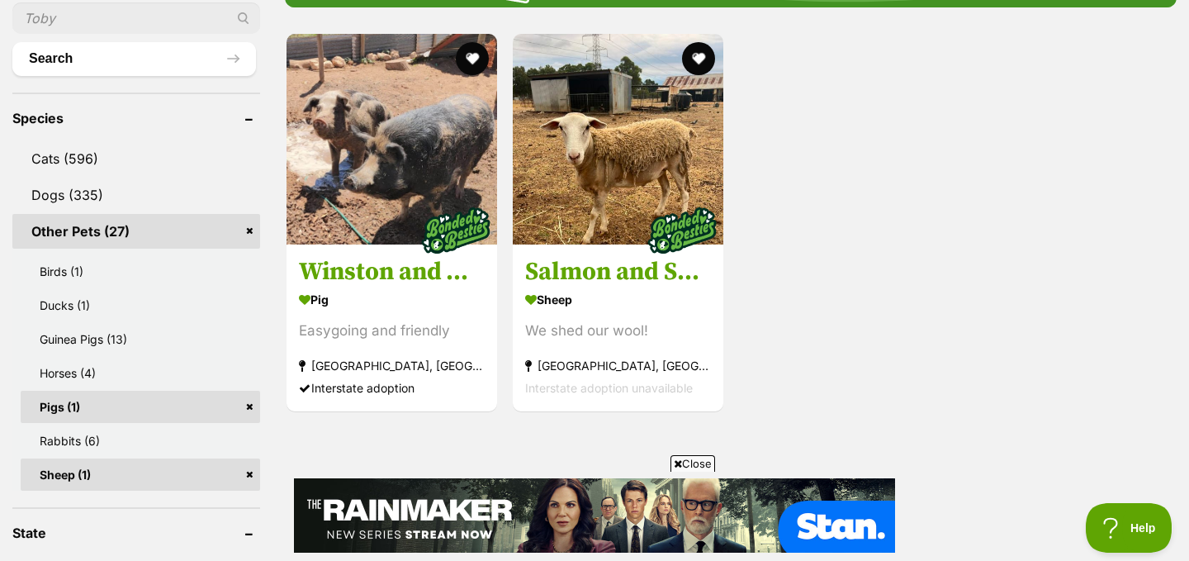
scroll to position [628, 0]
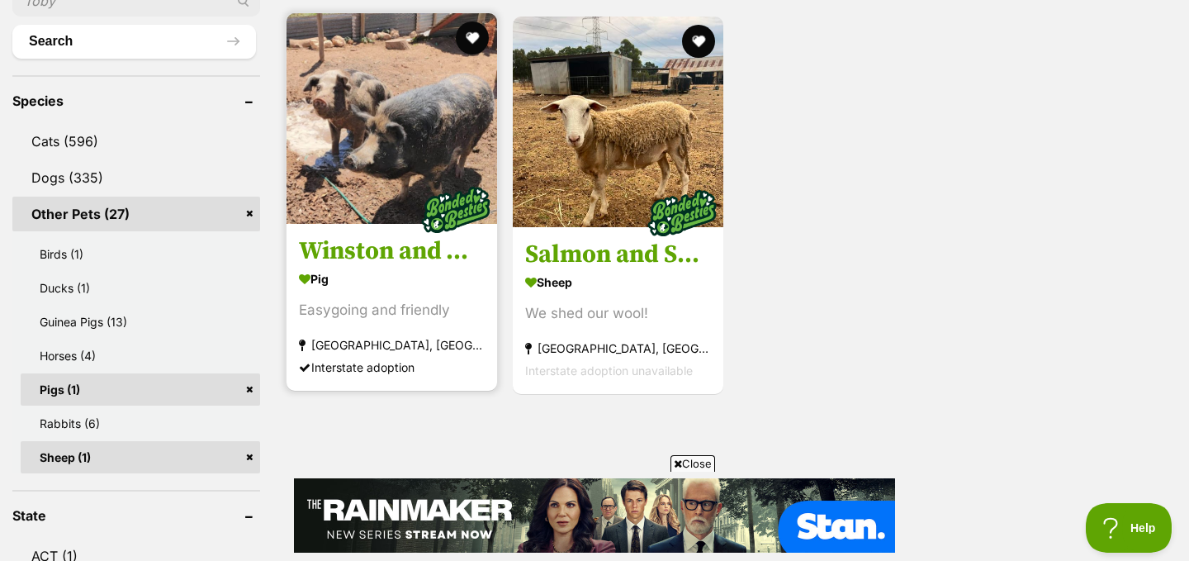
click at [392, 290] on strong "Pig" at bounding box center [392, 279] width 186 height 24
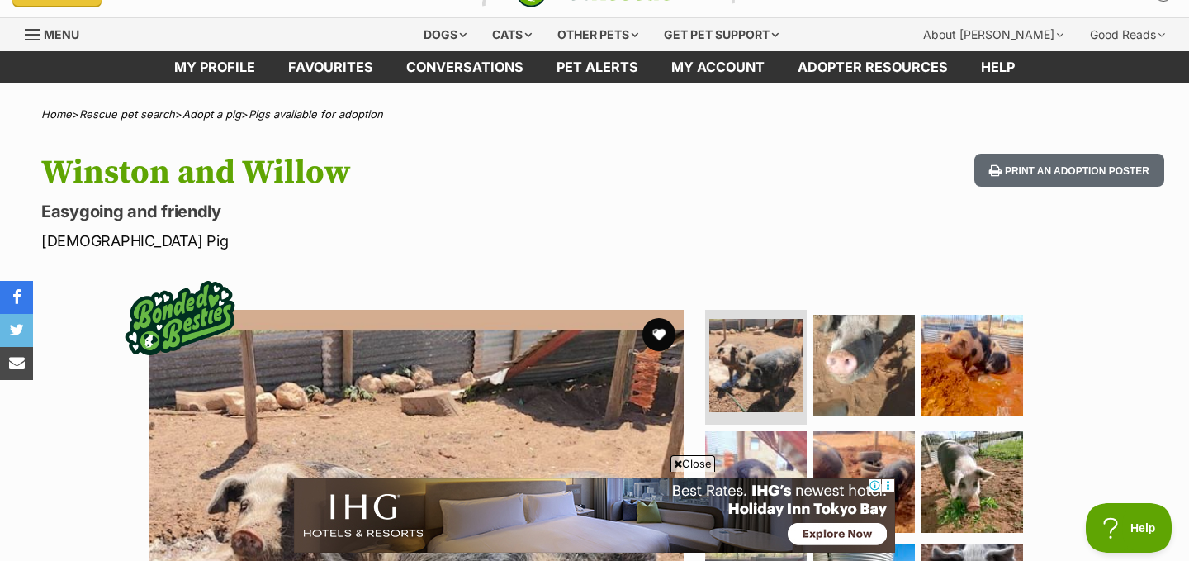
scroll to position [33, 0]
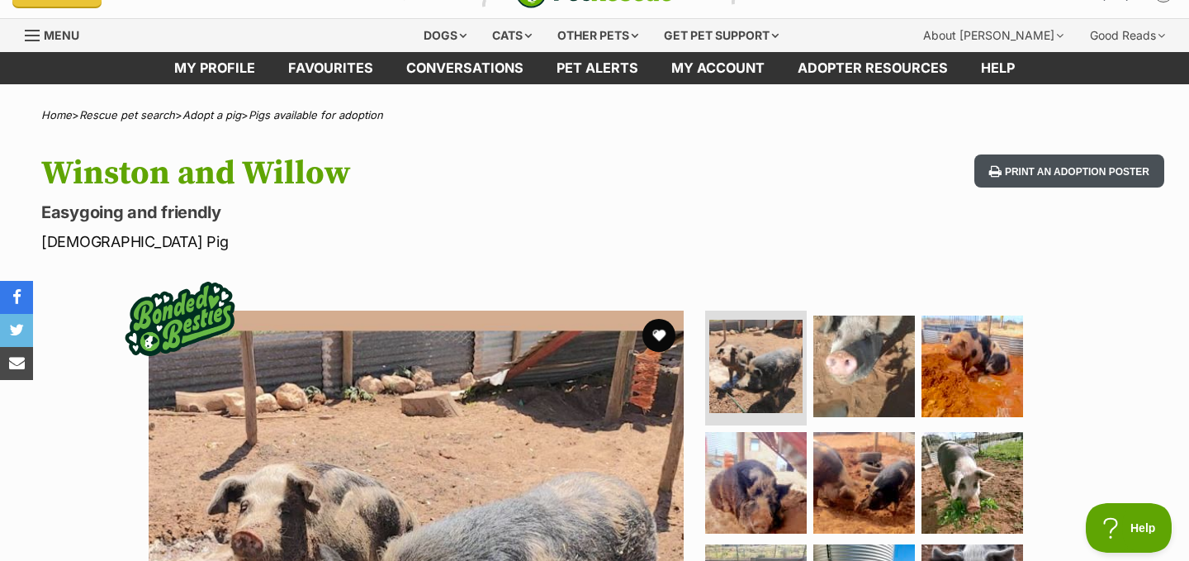
click at [1081, 178] on button "Print an adoption poster" at bounding box center [1070, 171] width 190 height 34
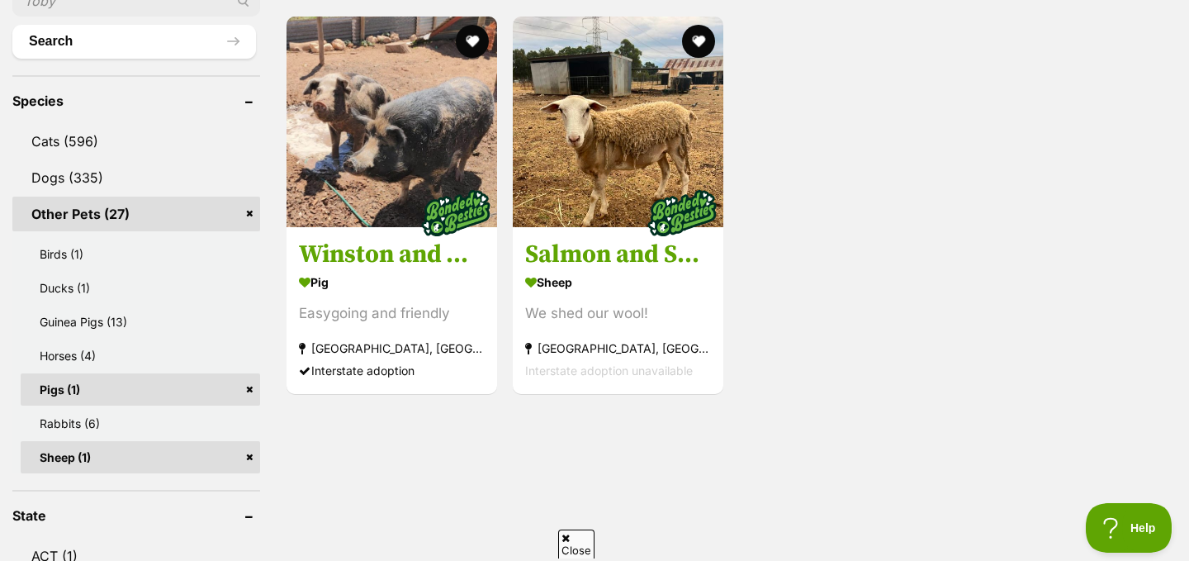
click at [819, 202] on div "Winston and Willow Pig Easygoing and friendly Taylorville, SA Interstate adopti…" at bounding box center [731, 205] width 892 height 381
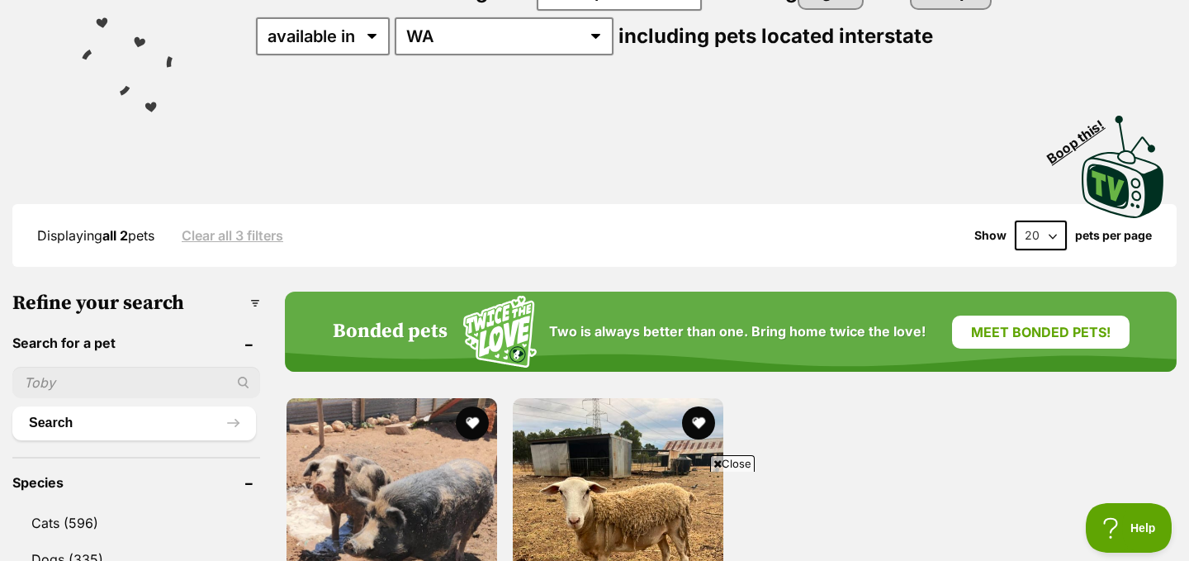
scroll to position [231, 0]
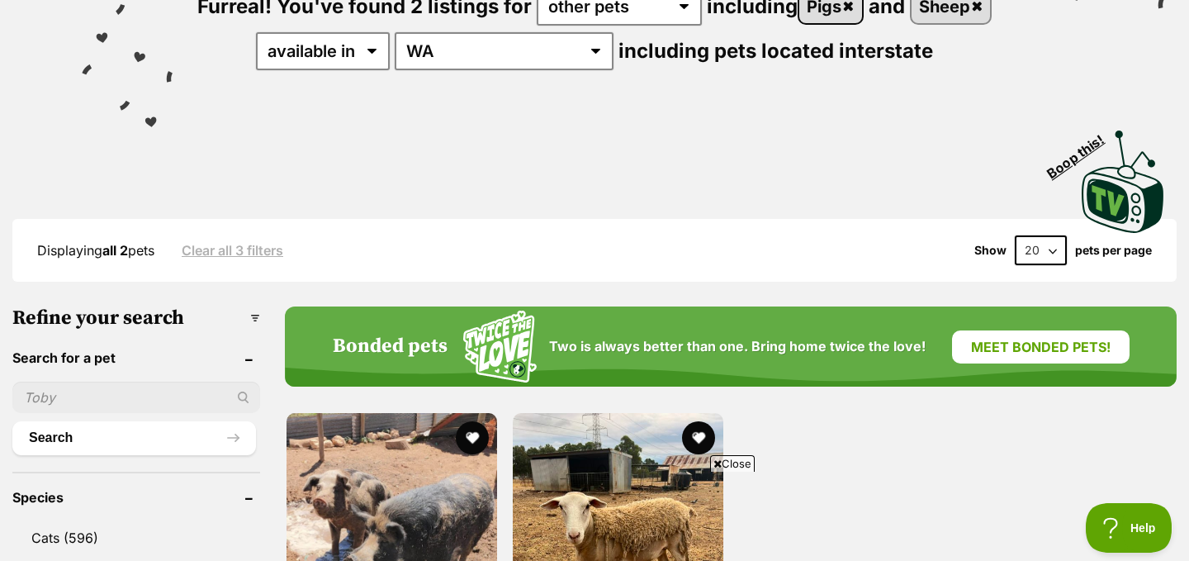
click at [844, 2] on link "Pigs" at bounding box center [831, 6] width 63 height 34
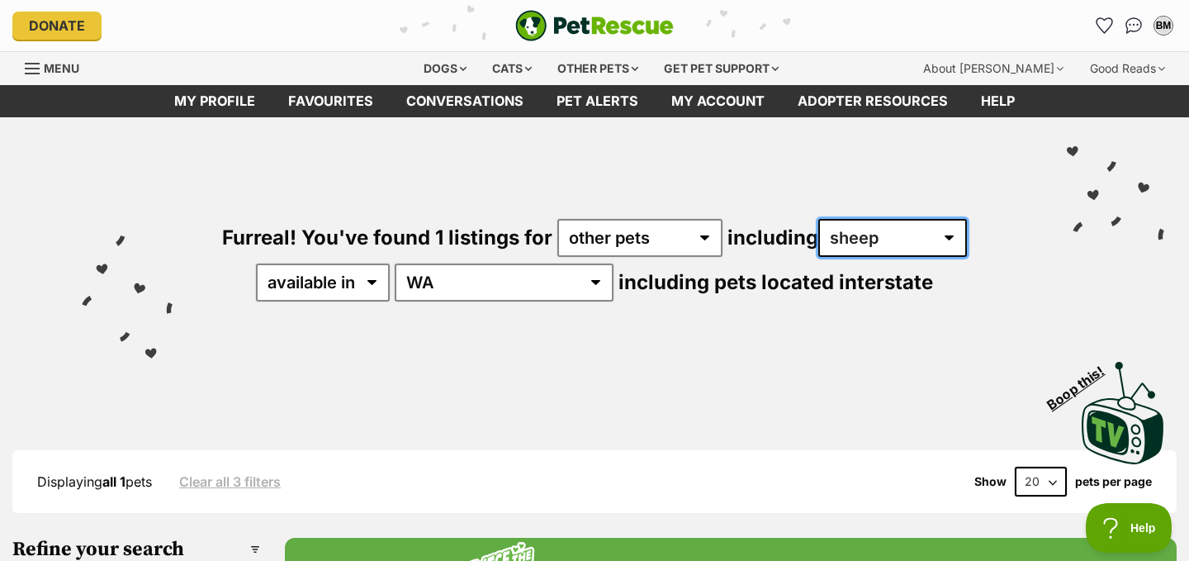
click at [949, 238] on select "all other pets Birds Ducks Guinea Pigs Horses Pigs Rabbits Sheep" at bounding box center [893, 238] width 149 height 38
select select "Ducks"
click at [819, 219] on select "all other pets Birds Ducks Guinea Pigs Horses Pigs Rabbits Sheep" at bounding box center [893, 238] width 149 height 38
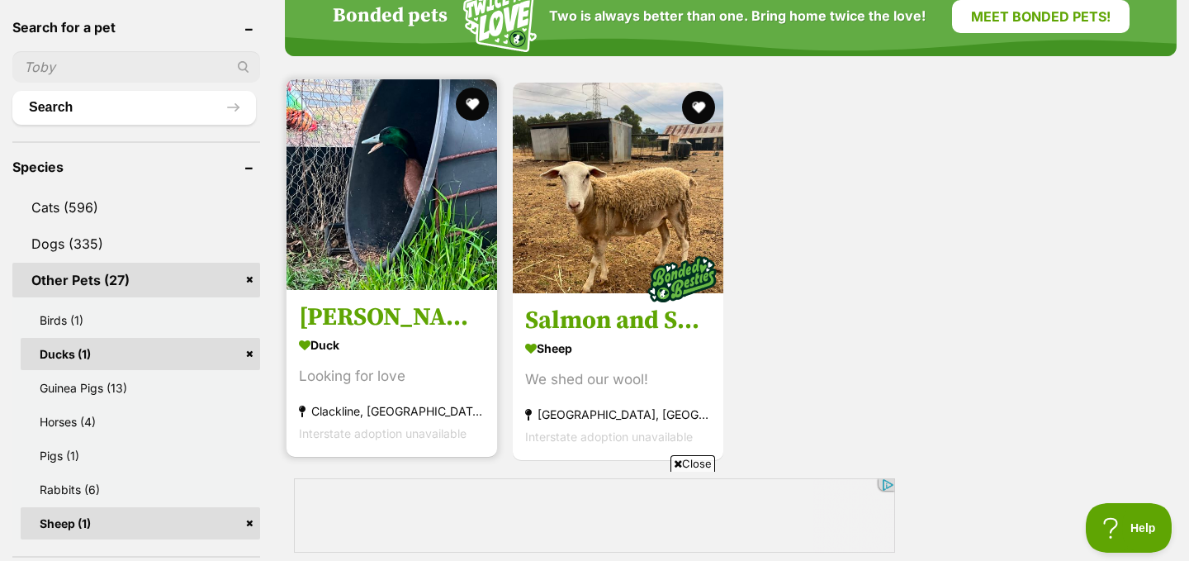
click at [373, 239] on img at bounding box center [392, 184] width 211 height 211
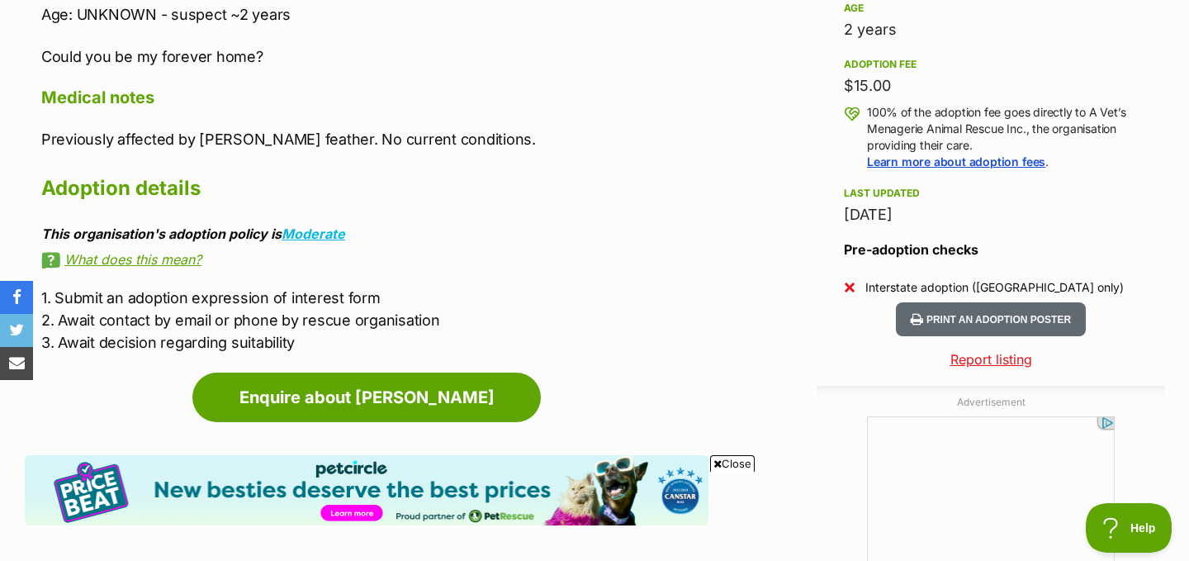
scroll to position [1189, 0]
